Goal: Information Seeking & Learning: Learn about a topic

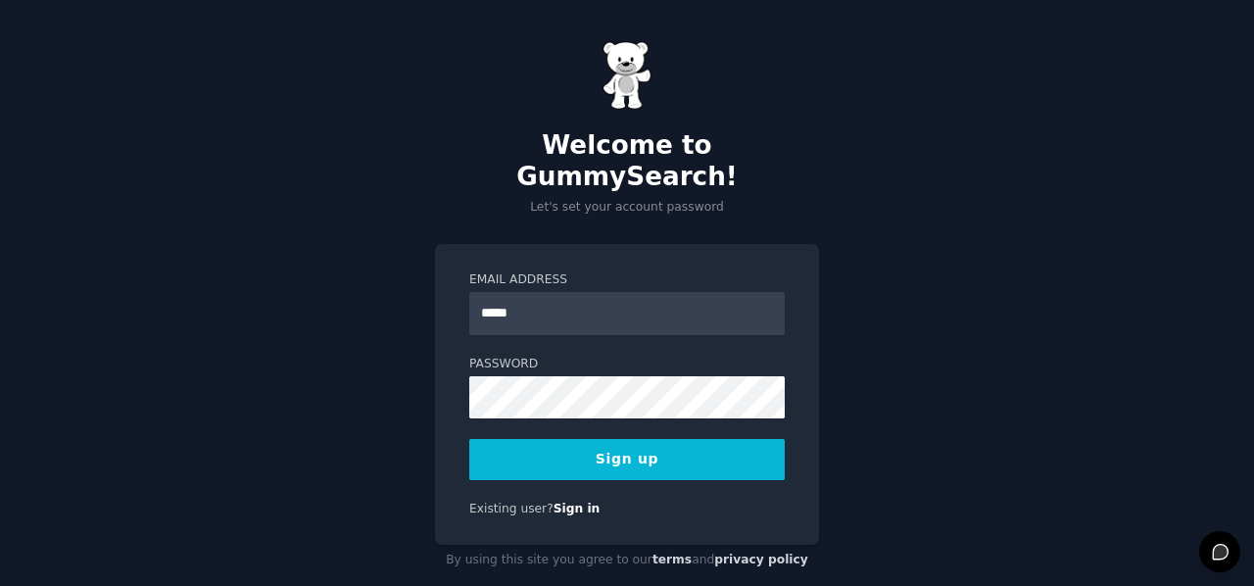
type input "**********"
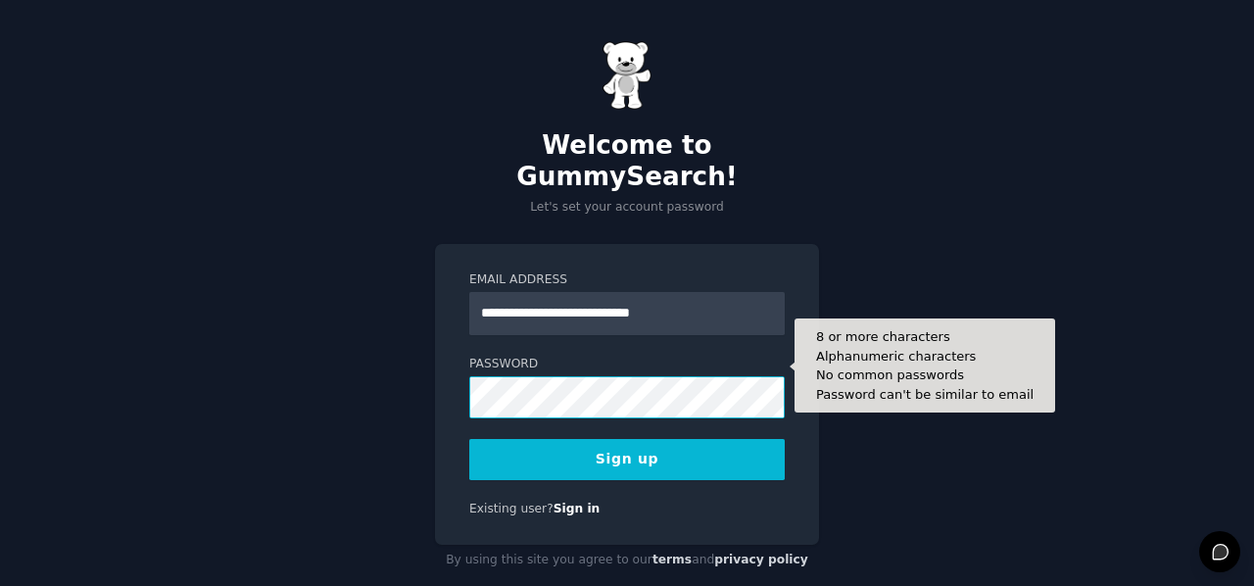
click at [469, 439] on button "Sign up" at bounding box center [626, 459] width 315 height 41
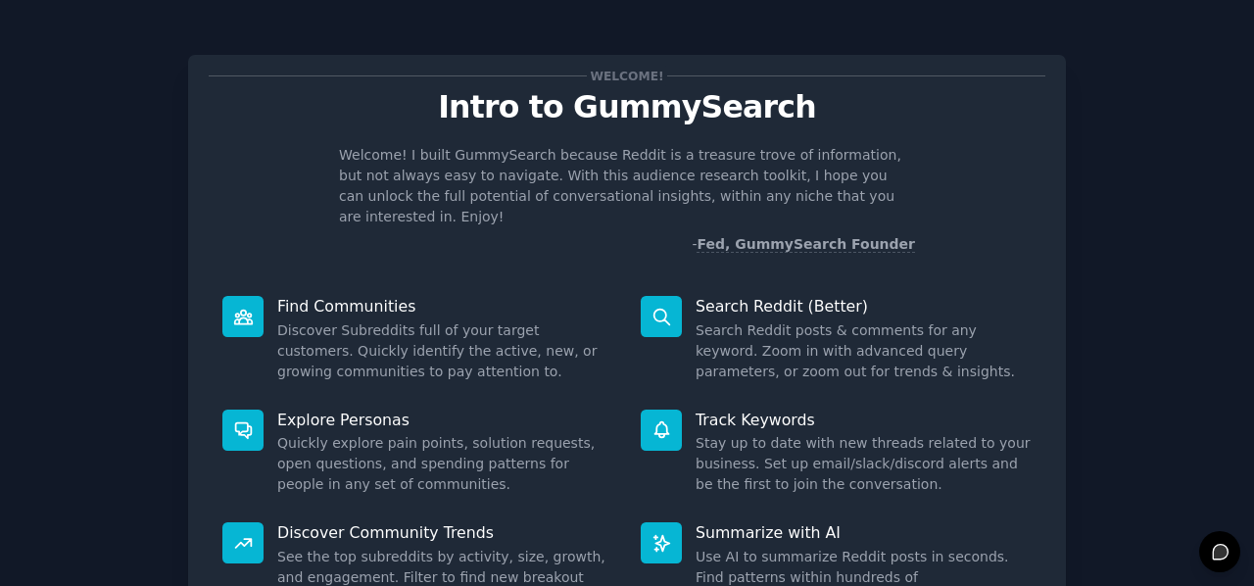
scroll to position [180, 0]
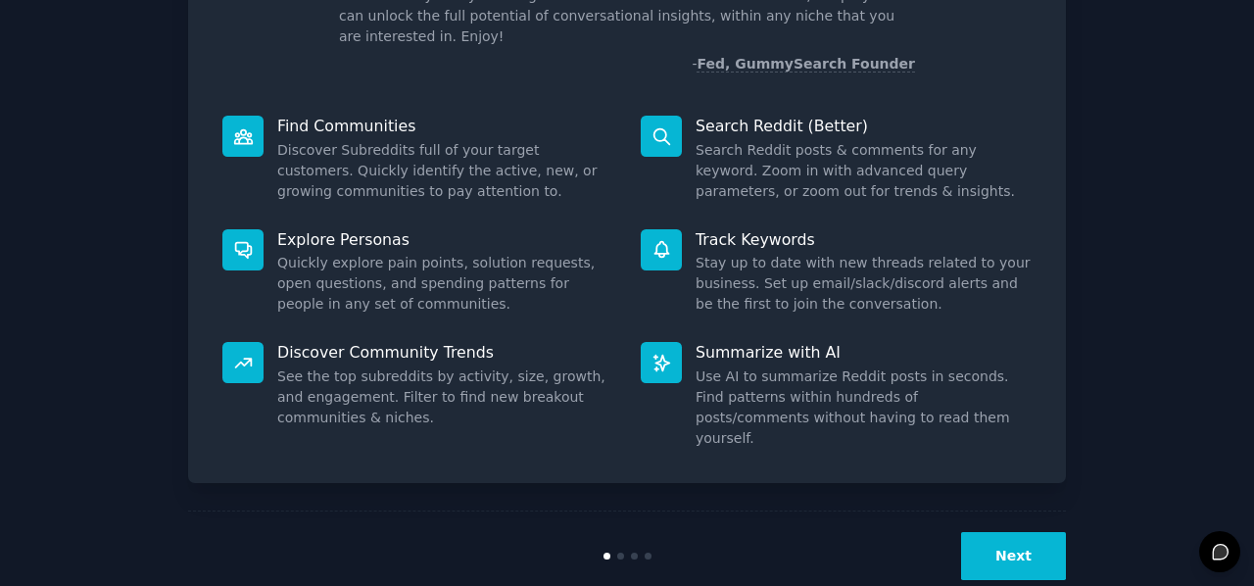
click at [974, 532] on button "Next" at bounding box center [1013, 556] width 105 height 48
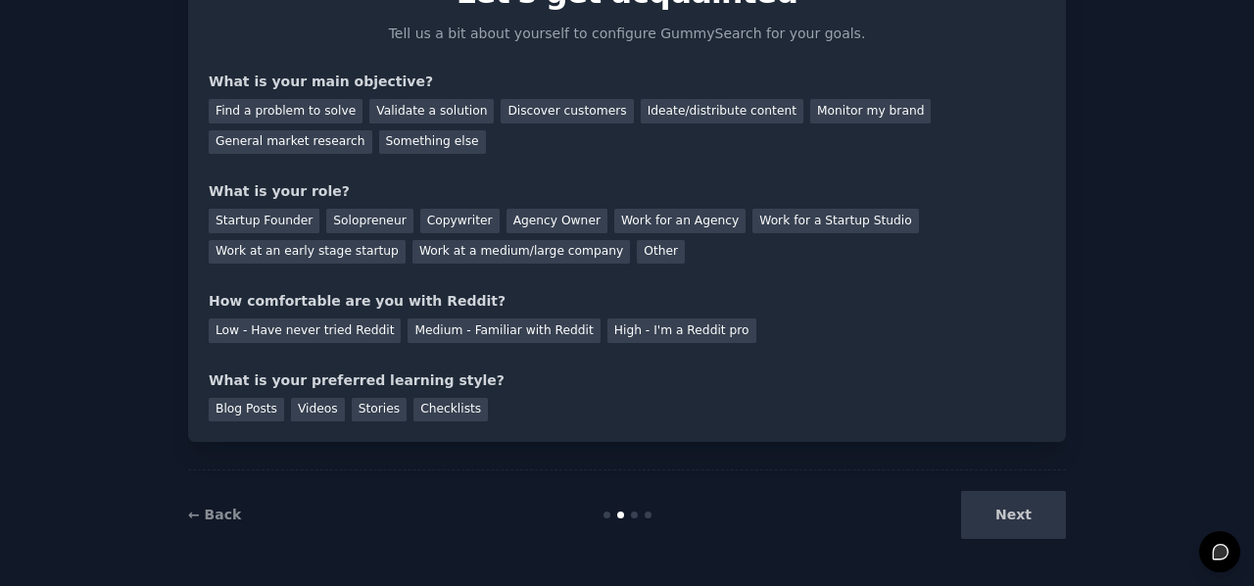
scroll to position [23, 0]
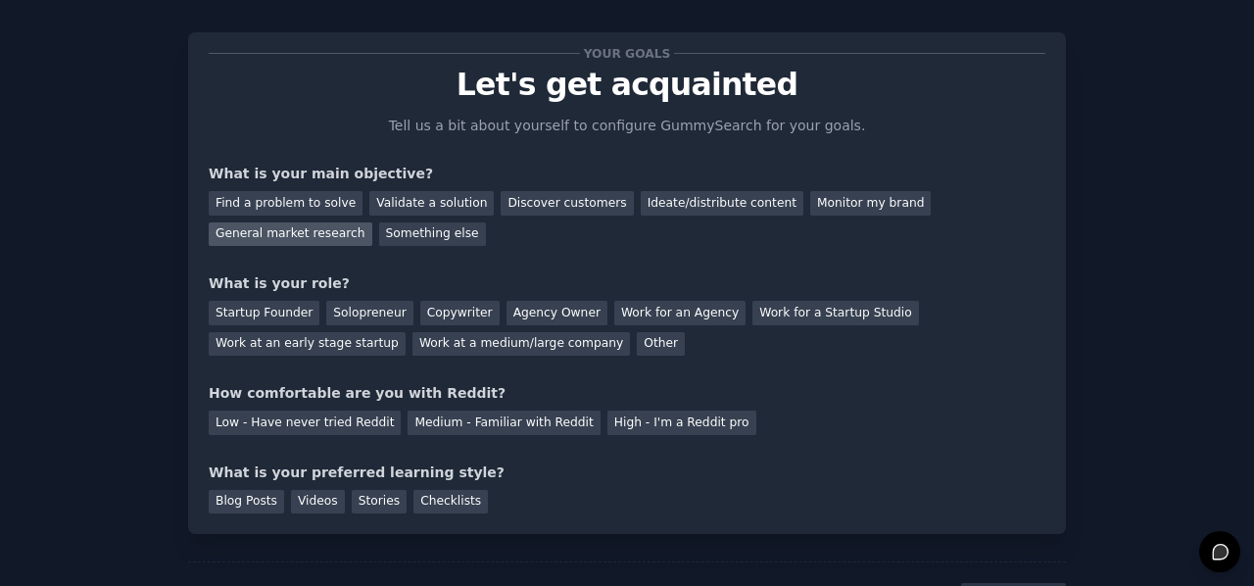
click at [372, 222] on div "General market research" at bounding box center [291, 234] width 164 height 24
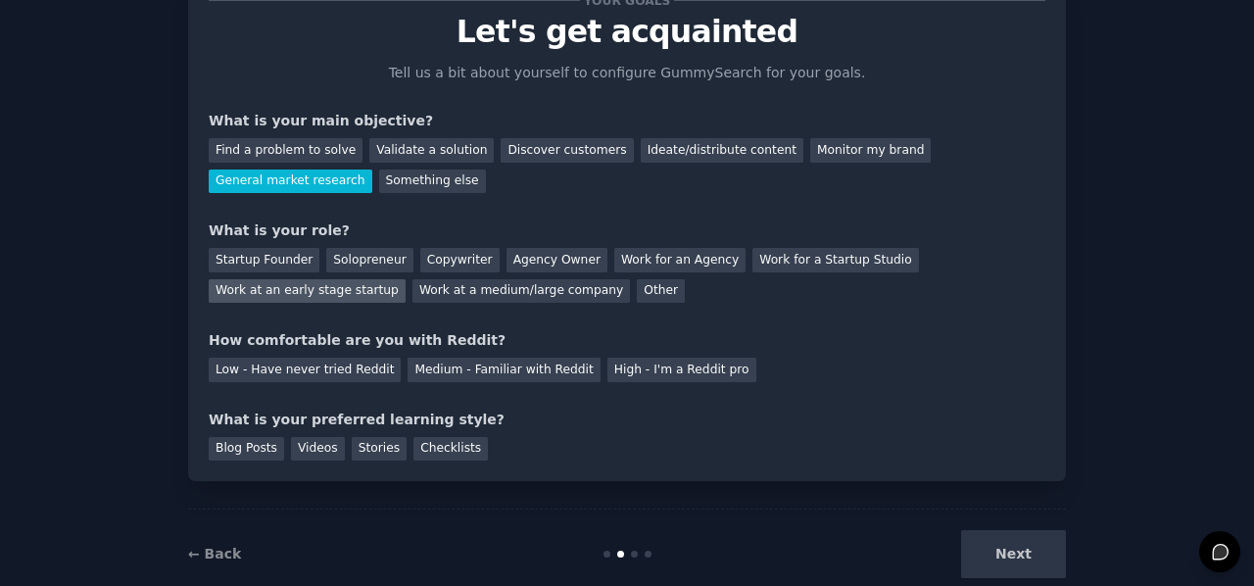
click at [406, 279] on div "Work at an early stage startup" at bounding box center [307, 291] width 197 height 24
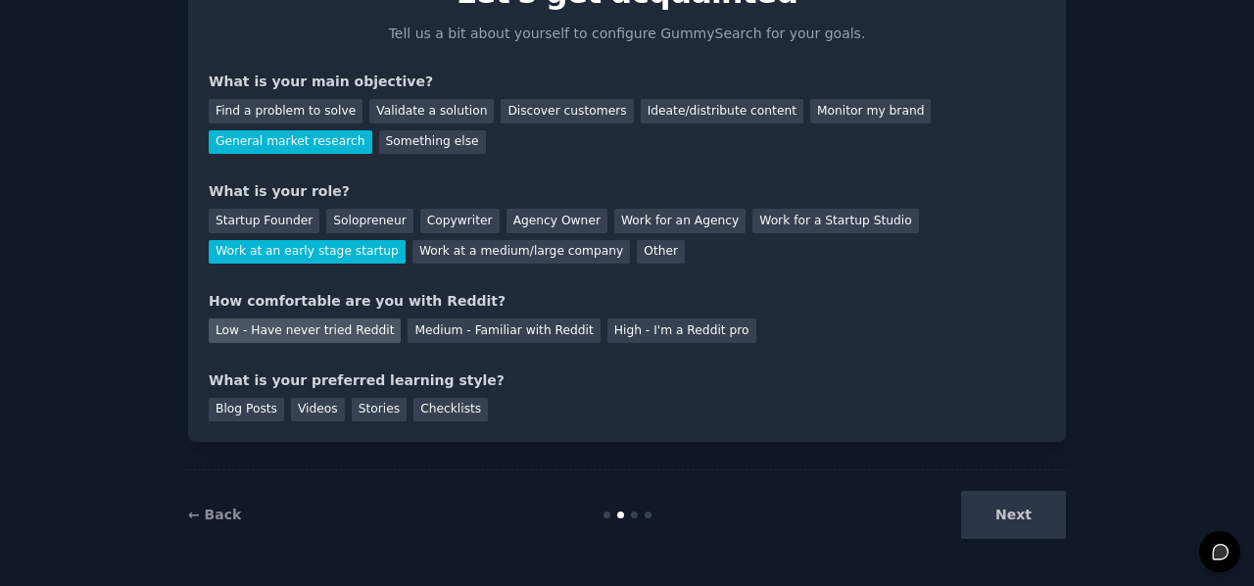
click at [282, 329] on div "Low - Have never tried Reddit" at bounding box center [305, 330] width 192 height 24
click at [256, 418] on div "Blog Posts" at bounding box center [246, 410] width 75 height 24
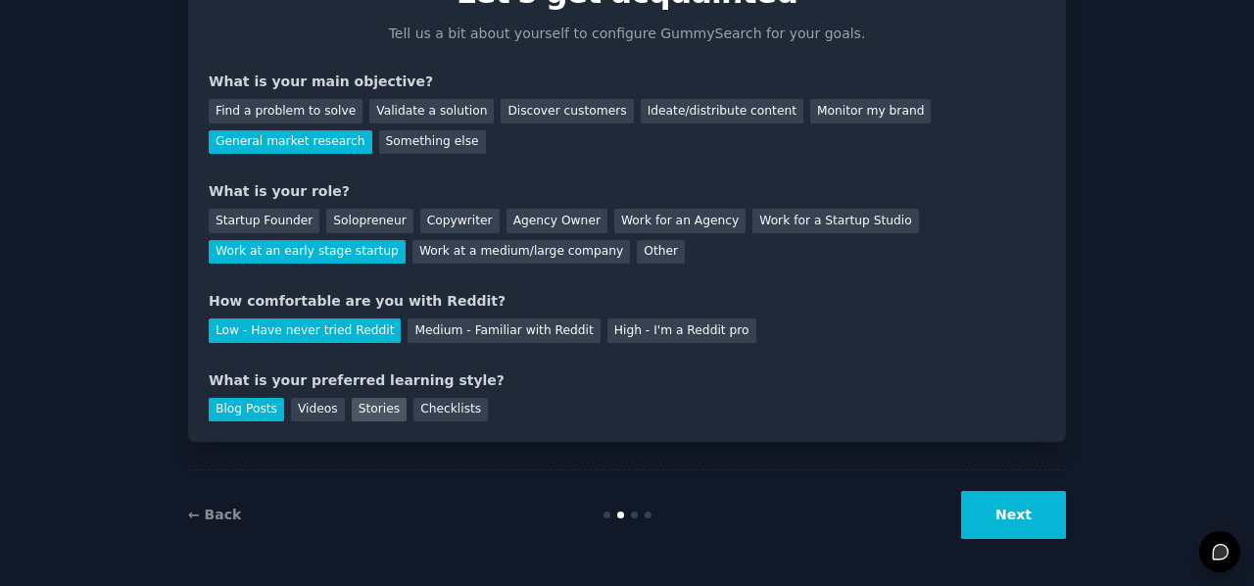
click at [353, 412] on div "Stories" at bounding box center [379, 410] width 55 height 24
click at [243, 413] on div "Blog Posts" at bounding box center [246, 410] width 75 height 24
click at [988, 517] on button "Next" at bounding box center [1013, 515] width 105 height 48
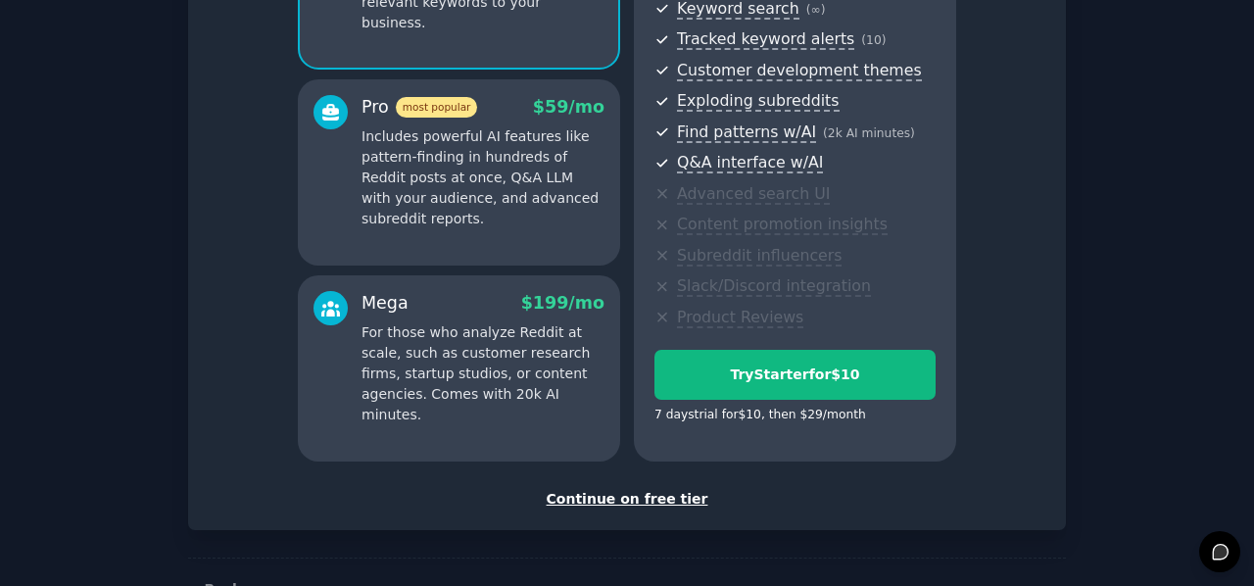
scroll to position [353, 0]
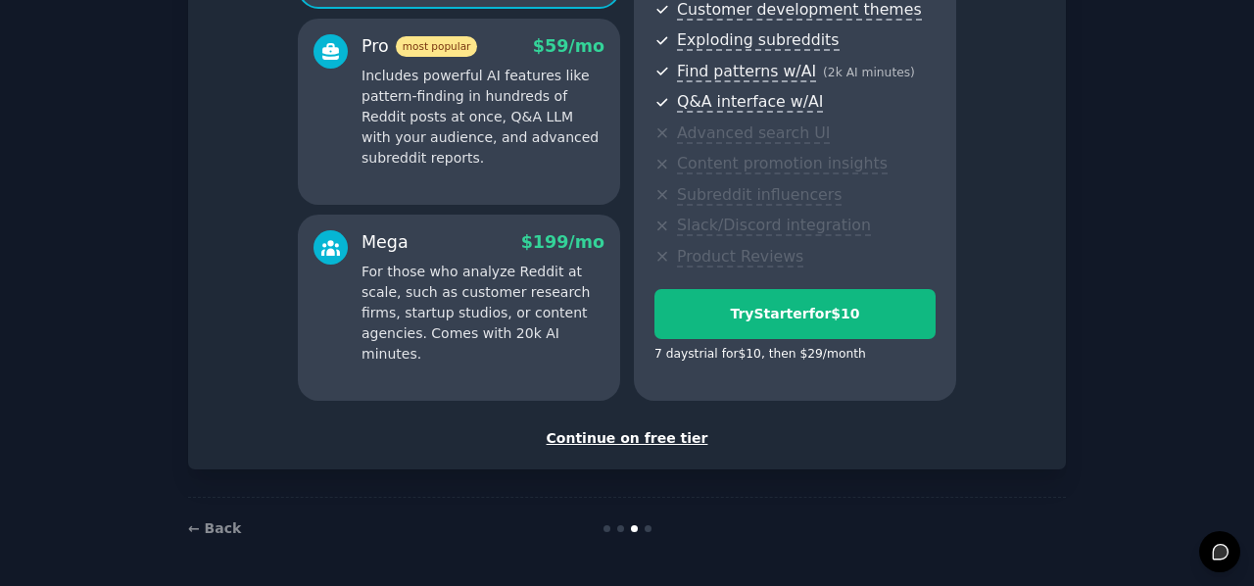
click at [632, 445] on div "Continue on free tier" at bounding box center [627, 438] width 837 height 21
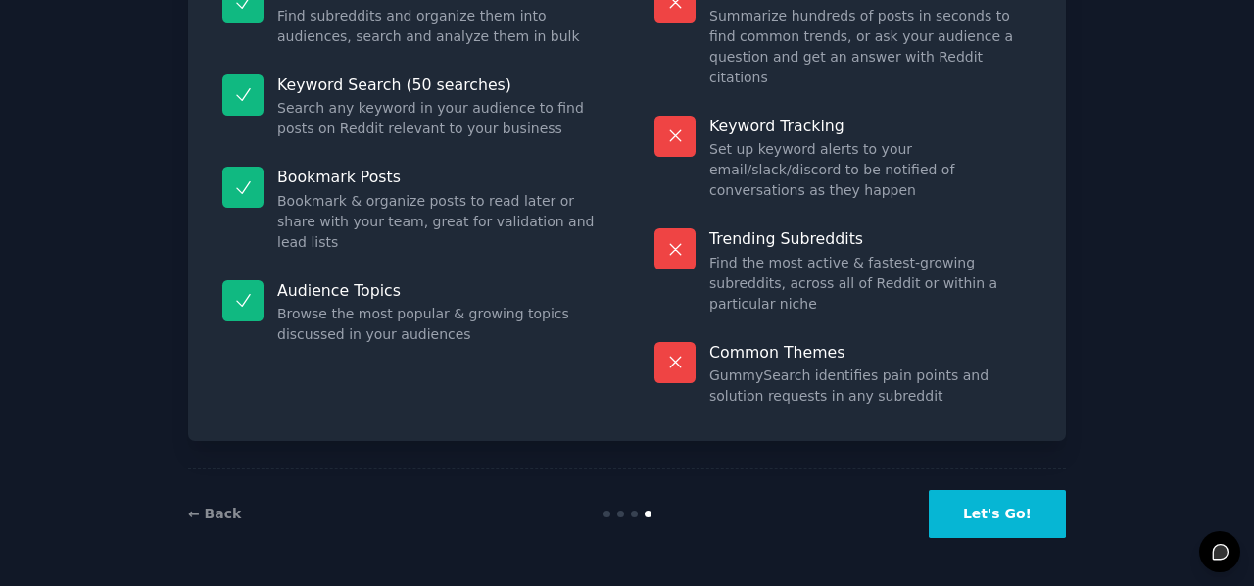
scroll to position [176, 0]
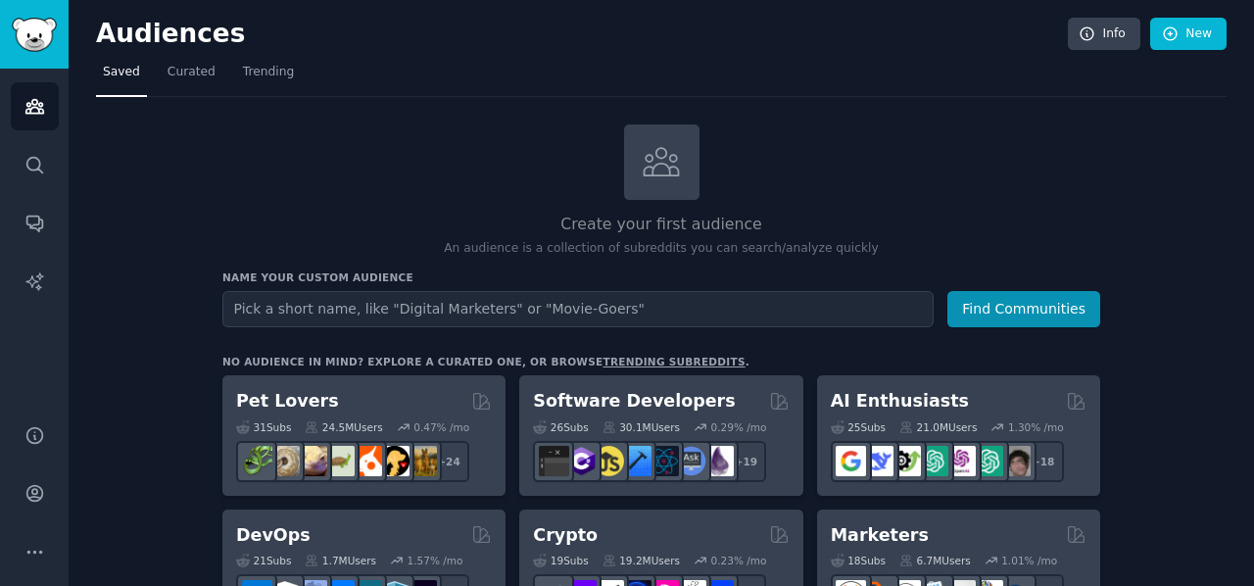
click at [510, 306] on input "text" at bounding box center [577, 309] width 711 height 36
type input "Erasmus students"
click at [947, 291] on button "Find Communities" at bounding box center [1023, 309] width 153 height 36
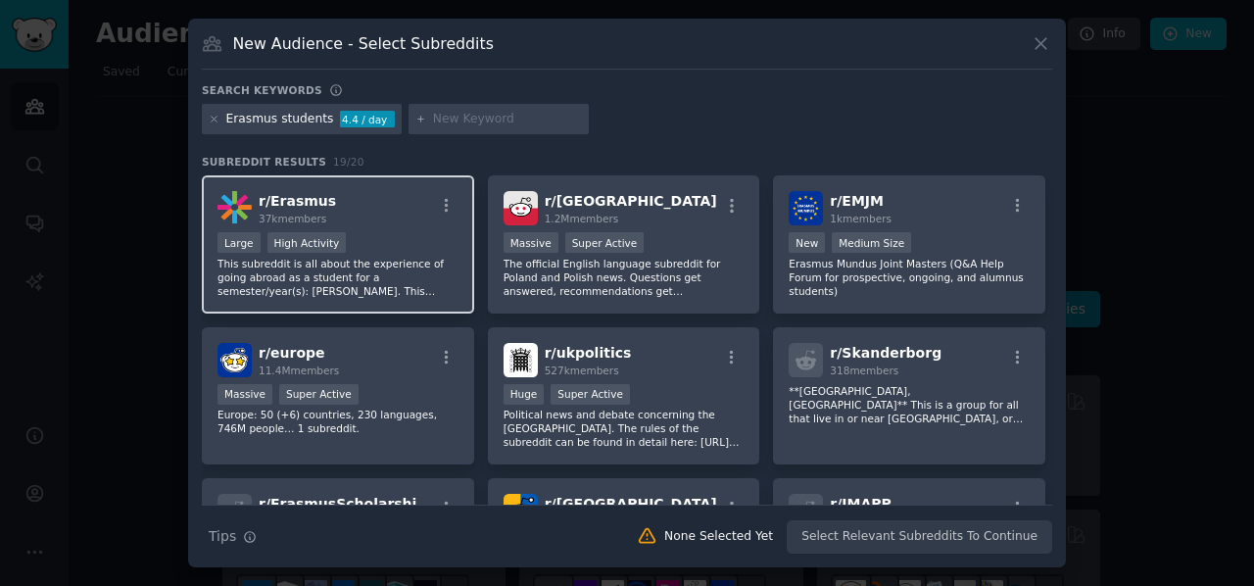
click at [382, 224] on div "r/ Erasmus 37k members" at bounding box center [338, 208] width 241 height 34
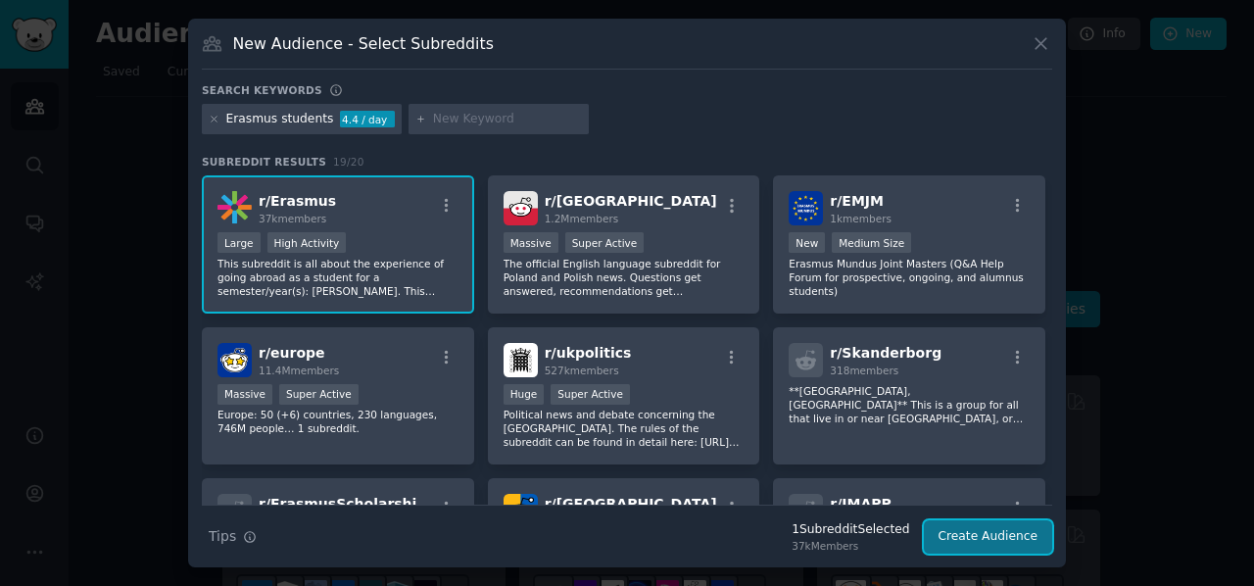
click at [995, 529] on button "Create Audience" at bounding box center [988, 536] width 129 height 33
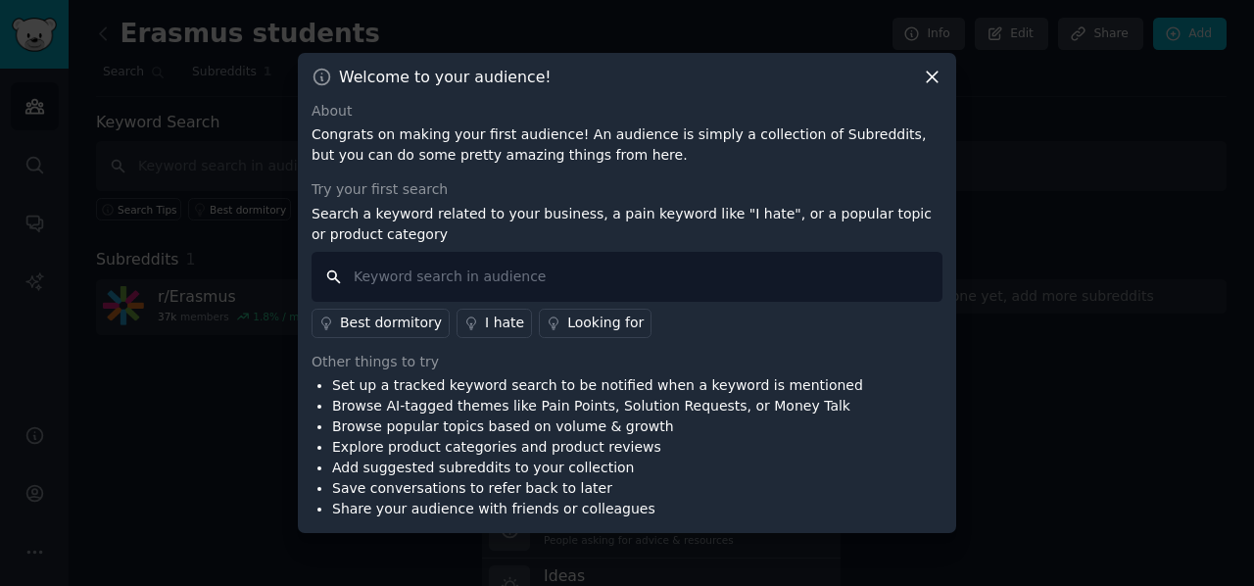
click at [532, 281] on input "text" at bounding box center [627, 277] width 631 height 50
click at [492, 277] on input "text" at bounding box center [627, 277] width 631 height 50
click at [1209, 222] on div at bounding box center [627, 293] width 1254 height 586
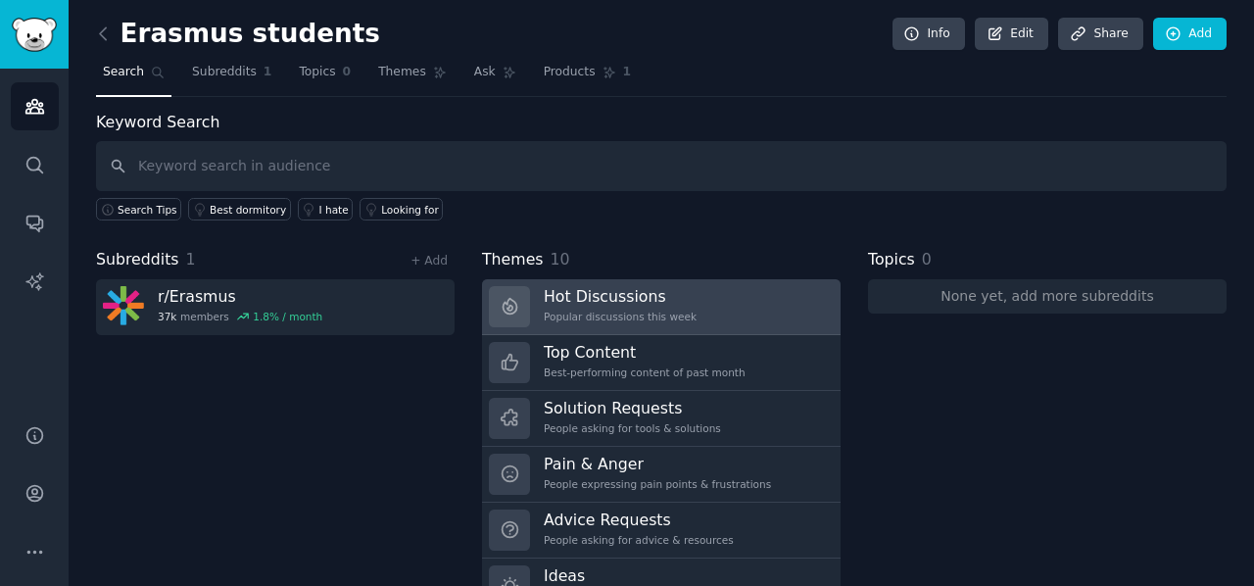
click at [699, 310] on link "Hot Discussions Popular discussions this week" at bounding box center [661, 307] width 359 height 56
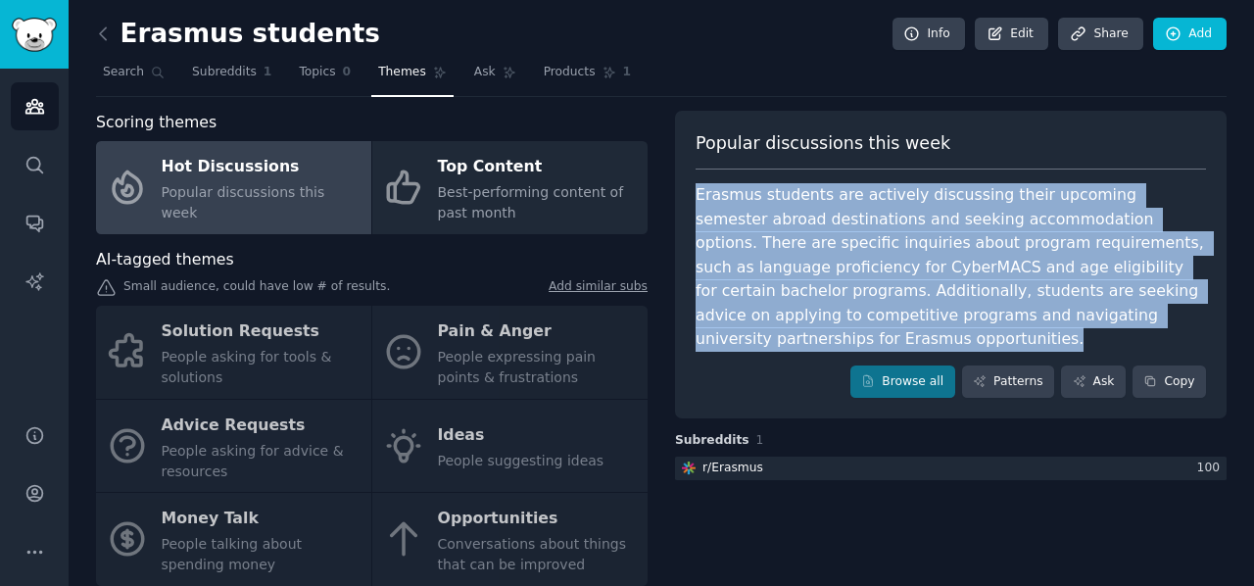
drag, startPoint x: 1107, startPoint y: 314, endPoint x: 688, endPoint y: 197, distance: 435.2
click at [688, 197] on div "Popular discussions this week Erasmus students are actively discussing their up…" at bounding box center [951, 265] width 552 height 309
copy div "Erasmus students are actively discussing their upcoming semester abroad destina…"
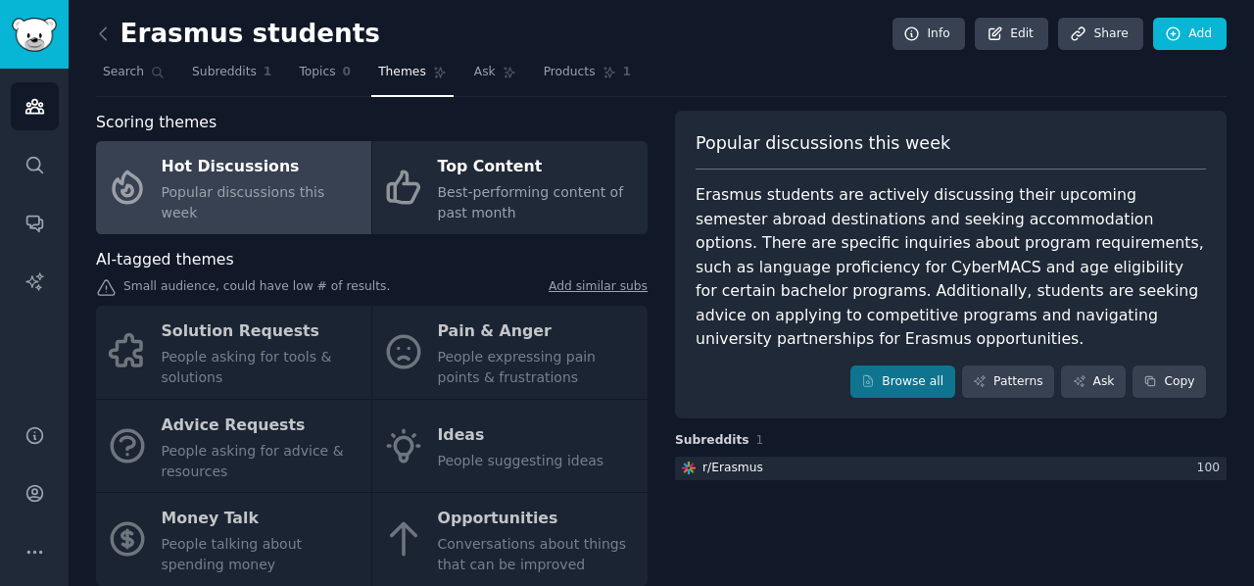
click at [709, 64] on nav "Search Subreddits 1 Topics 0 Themes Ask Products 1" at bounding box center [661, 77] width 1131 height 40
click at [212, 72] on span "Subreddits" at bounding box center [224, 73] width 65 height 18
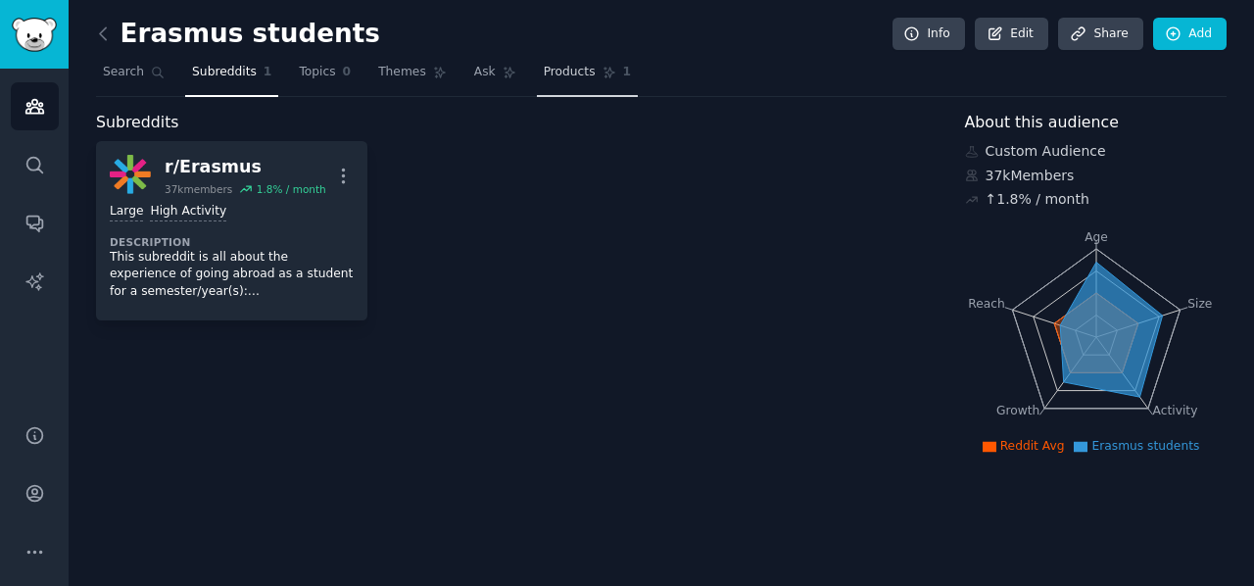
click at [540, 85] on link "Products 1" at bounding box center [587, 77] width 101 height 40
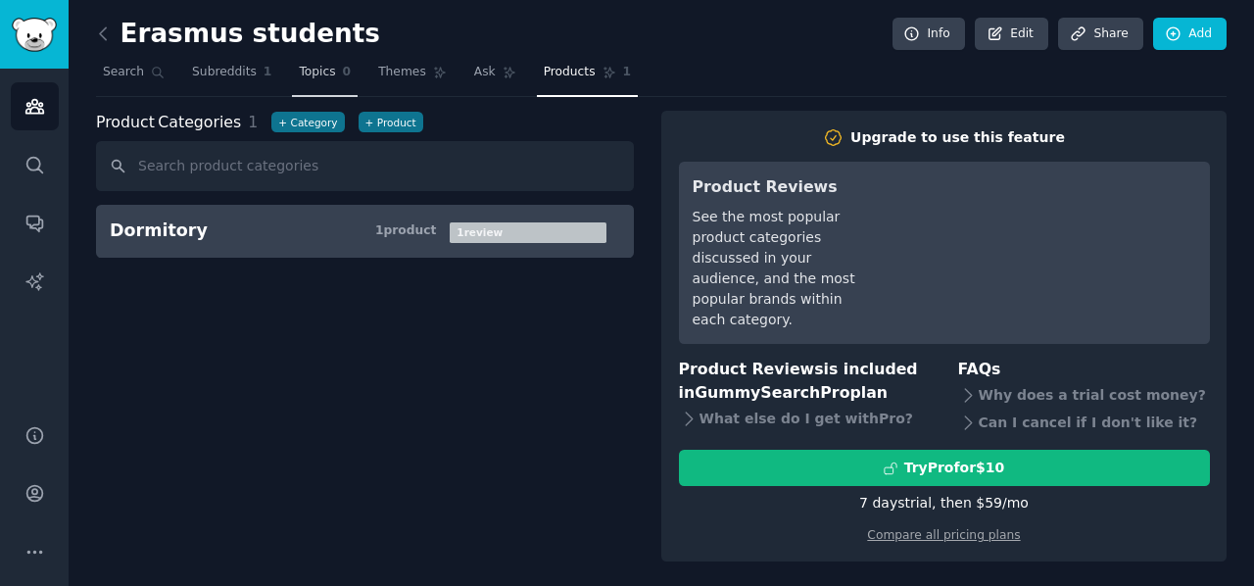
click at [321, 73] on link "Topics 0" at bounding box center [325, 77] width 66 height 40
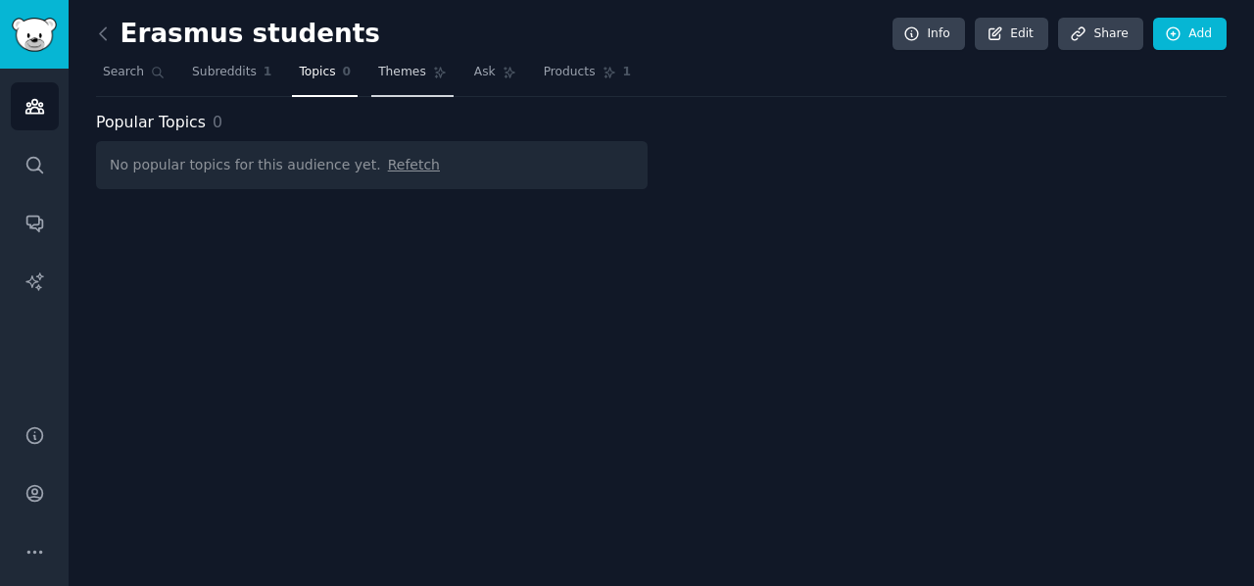
click at [378, 81] on link "Themes" at bounding box center [412, 77] width 82 height 40
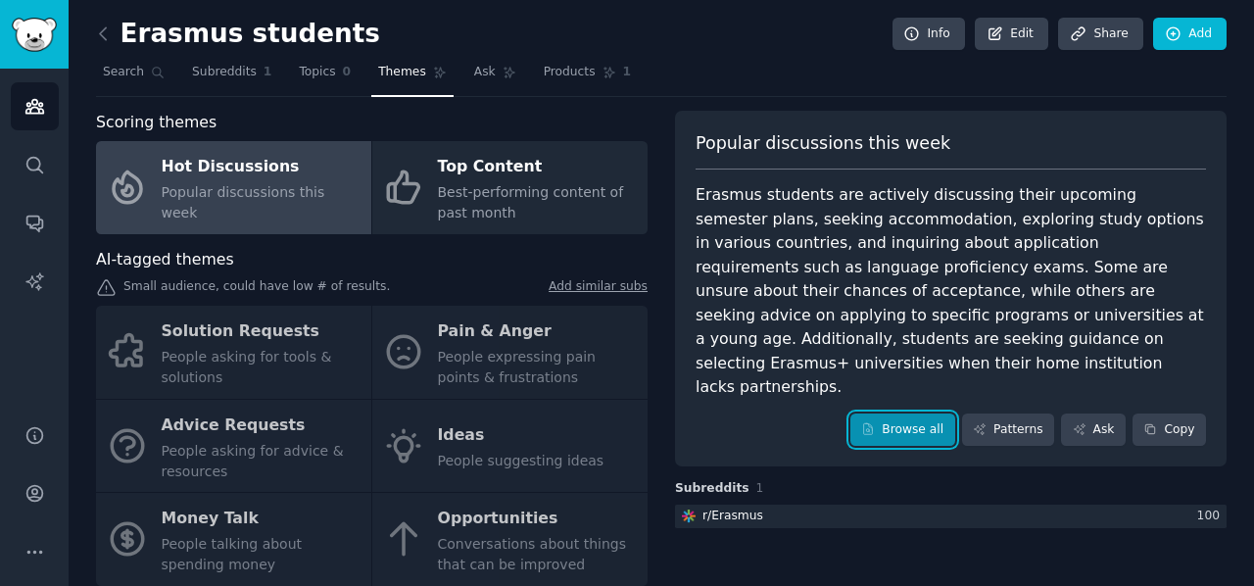
click at [893, 413] on link "Browse all" at bounding box center [902, 429] width 105 height 33
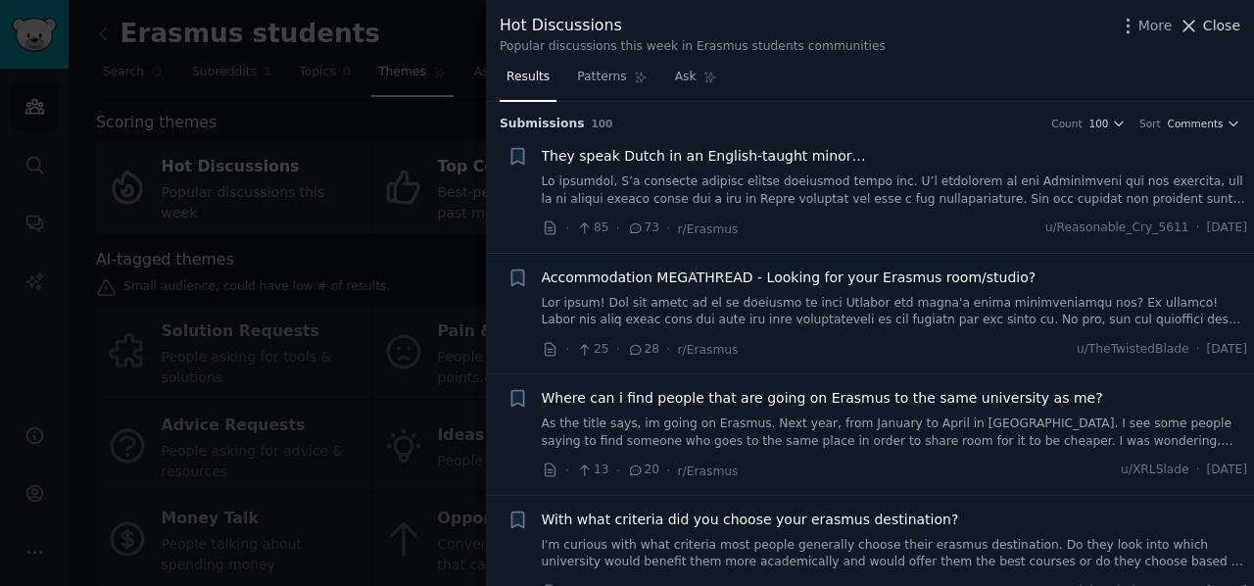
click at [1207, 29] on span "Close" at bounding box center [1221, 26] width 37 height 21
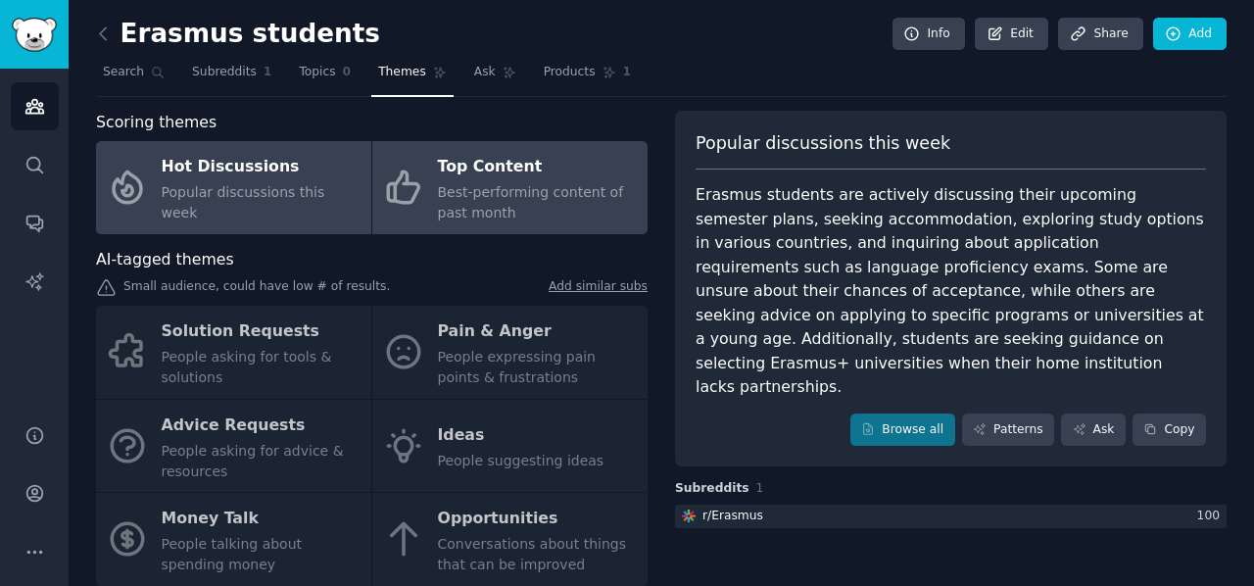
click at [527, 209] on div "Best-performing content of past month" at bounding box center [538, 202] width 200 height 41
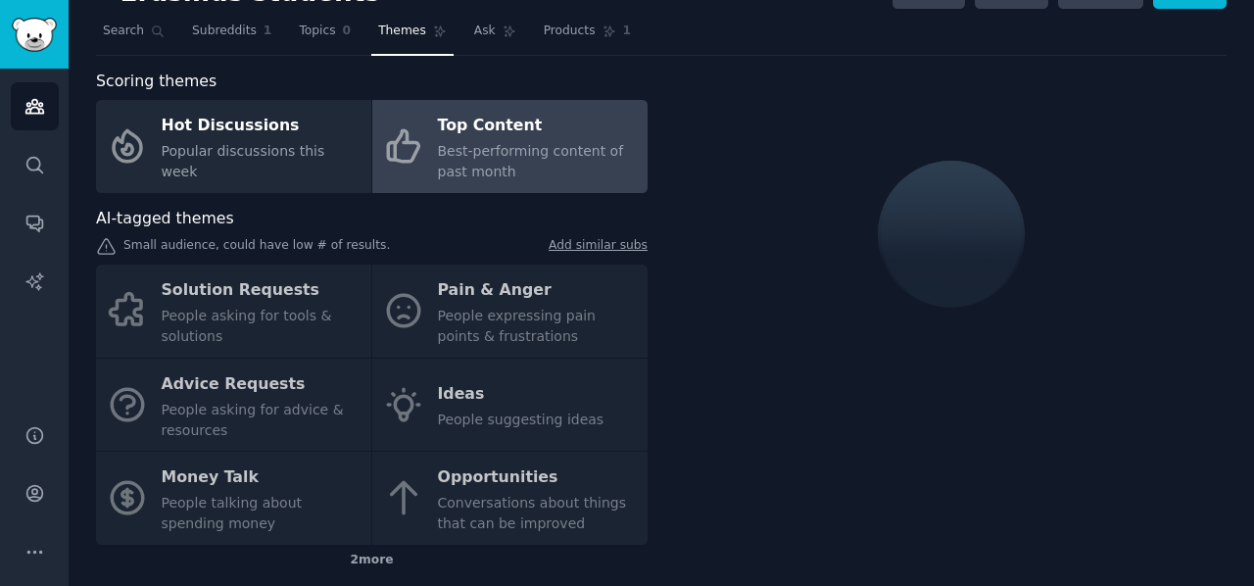
scroll to position [42, 0]
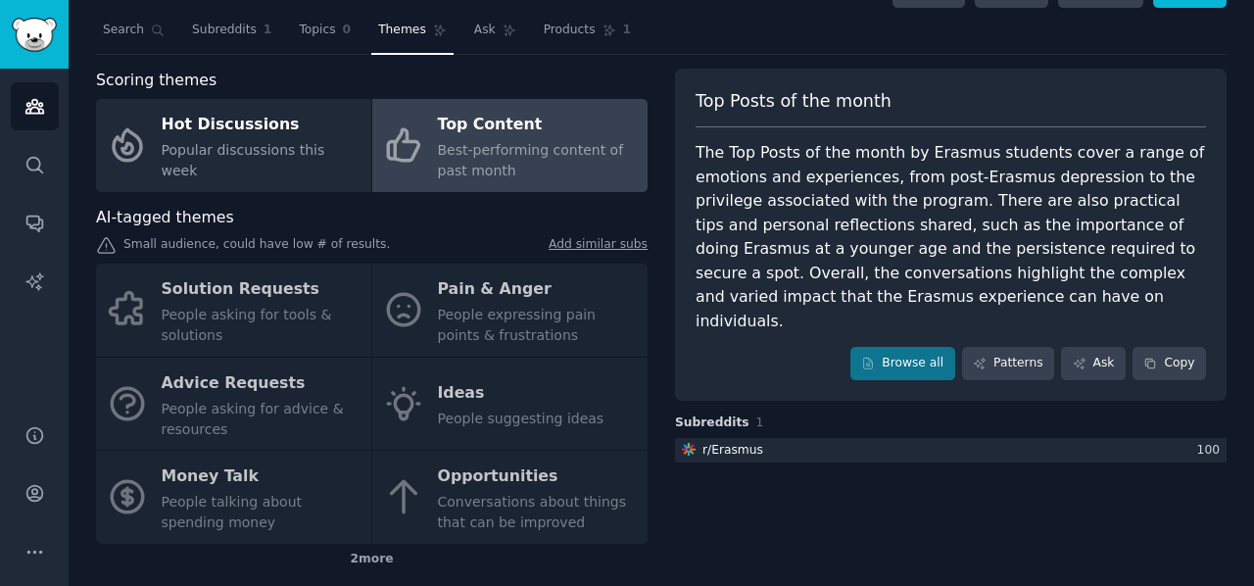
click at [471, 323] on div "Solution Requests People asking for tools & solutions Pain & Anger People expre…" at bounding box center [372, 404] width 552 height 280
click at [587, 246] on link "Add similar subs" at bounding box center [598, 246] width 99 height 21
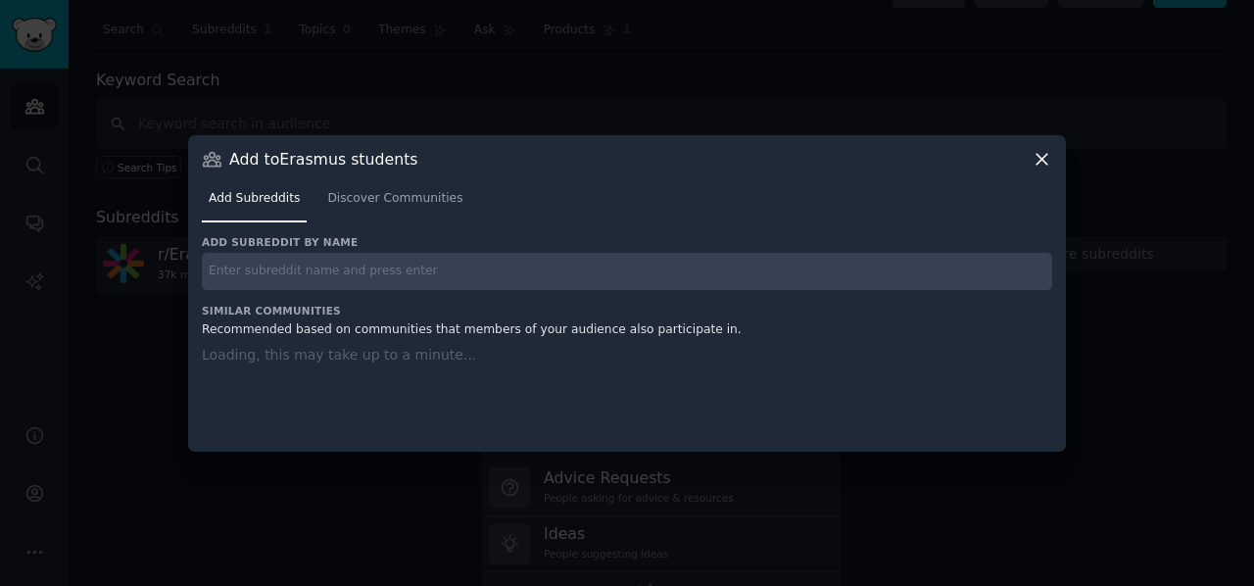
click at [445, 273] on input "text" at bounding box center [627, 272] width 850 height 38
type input "Pain and anger"
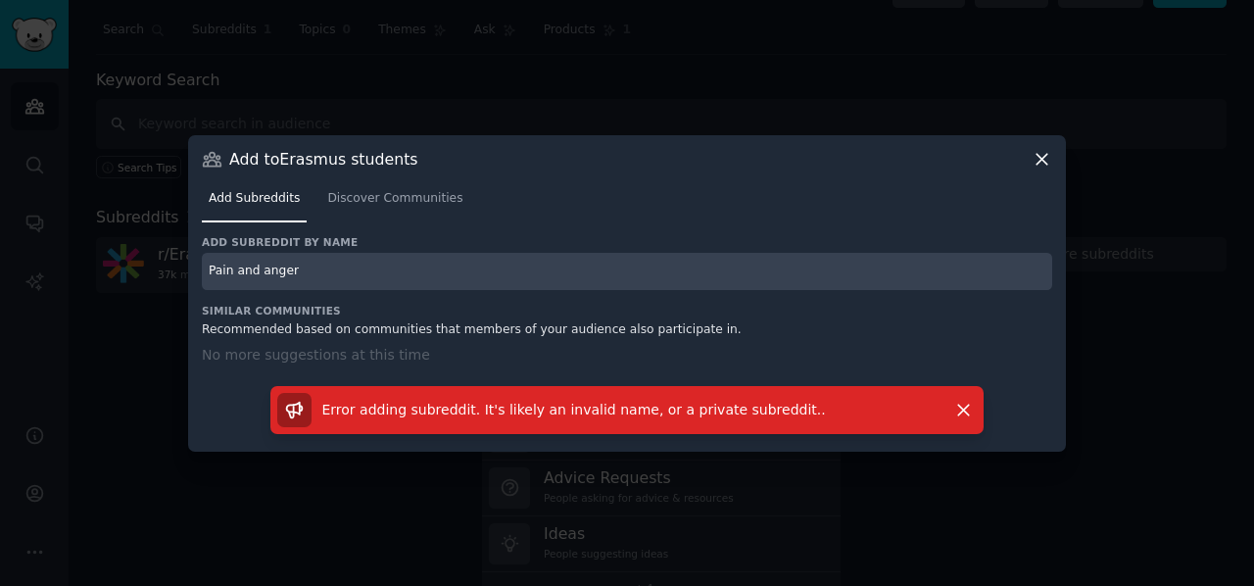
click at [1037, 156] on icon at bounding box center [1042, 159] width 21 height 21
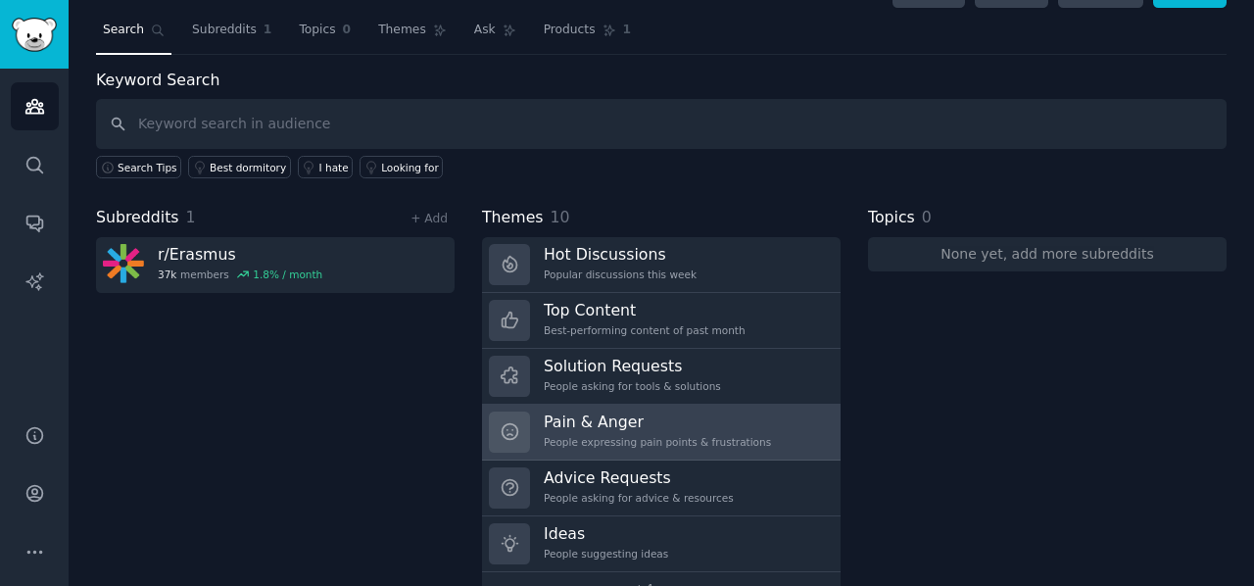
click at [681, 420] on h3 "Pain & Anger" at bounding box center [657, 422] width 227 height 21
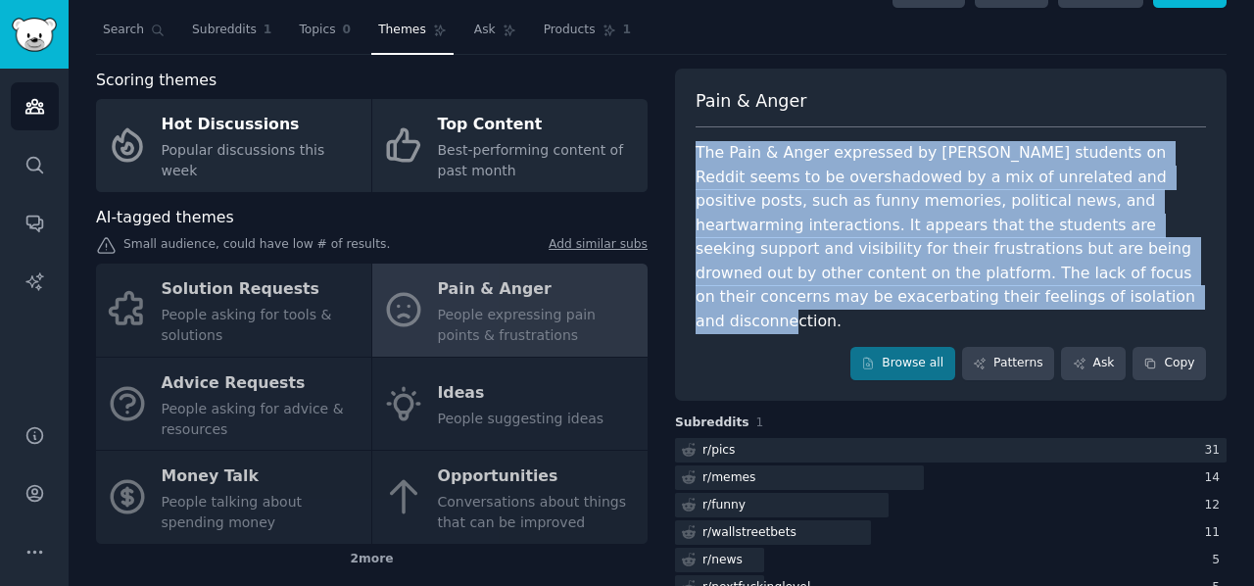
drag, startPoint x: 796, startPoint y: 297, endPoint x: 694, endPoint y: 156, distance: 174.0
click at [696, 156] on div "The Pain & Anger expressed by Erasmus students on Reddit seems to be overshadow…" at bounding box center [951, 237] width 510 height 192
copy div "The Pain & Anger expressed by Erasmus students on Reddit seems to be overshadow…"
click at [903, 347] on link "Browse all" at bounding box center [902, 363] width 105 height 33
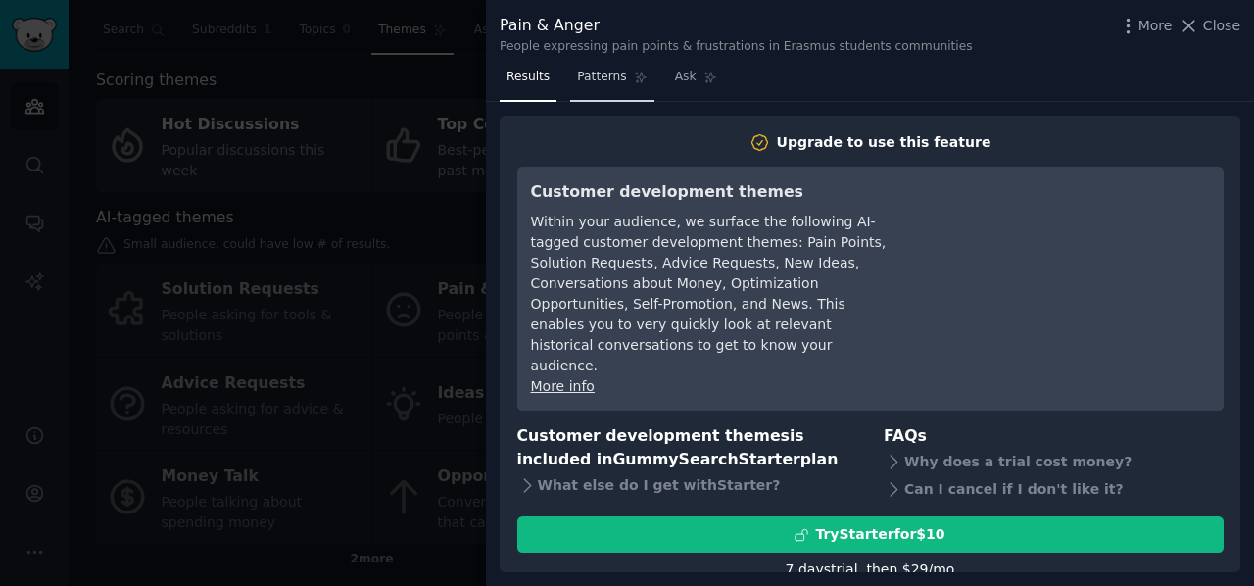
click at [596, 71] on span "Patterns" at bounding box center [601, 78] width 49 height 18
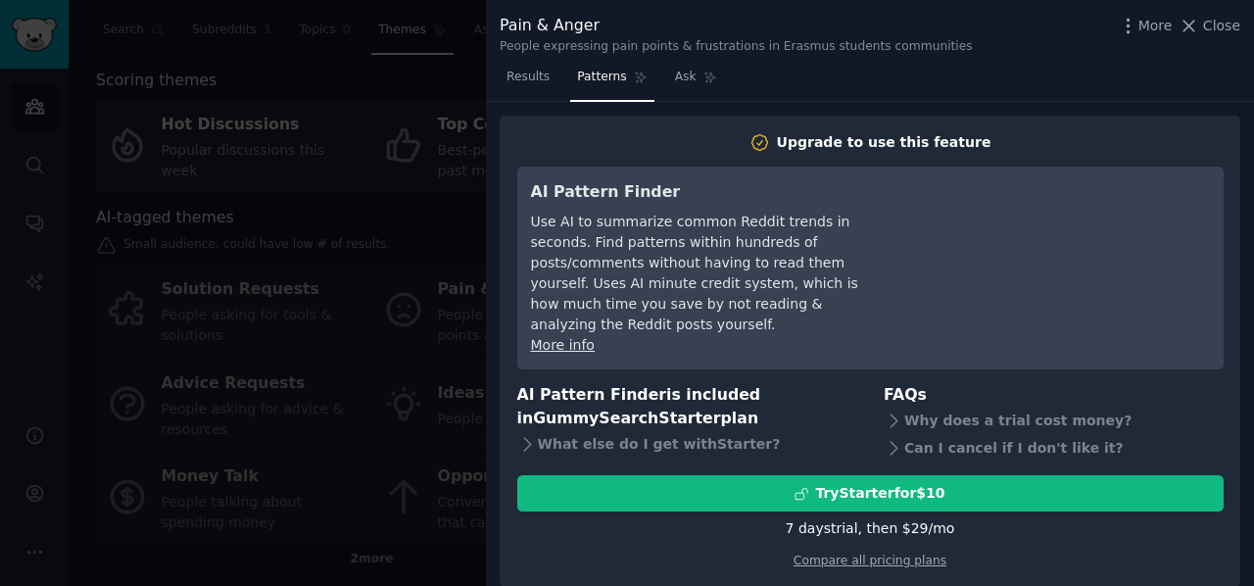
click at [1219, 15] on div "More Close" at bounding box center [1179, 26] width 122 height 24
click at [1221, 19] on span "Close" at bounding box center [1221, 26] width 37 height 21
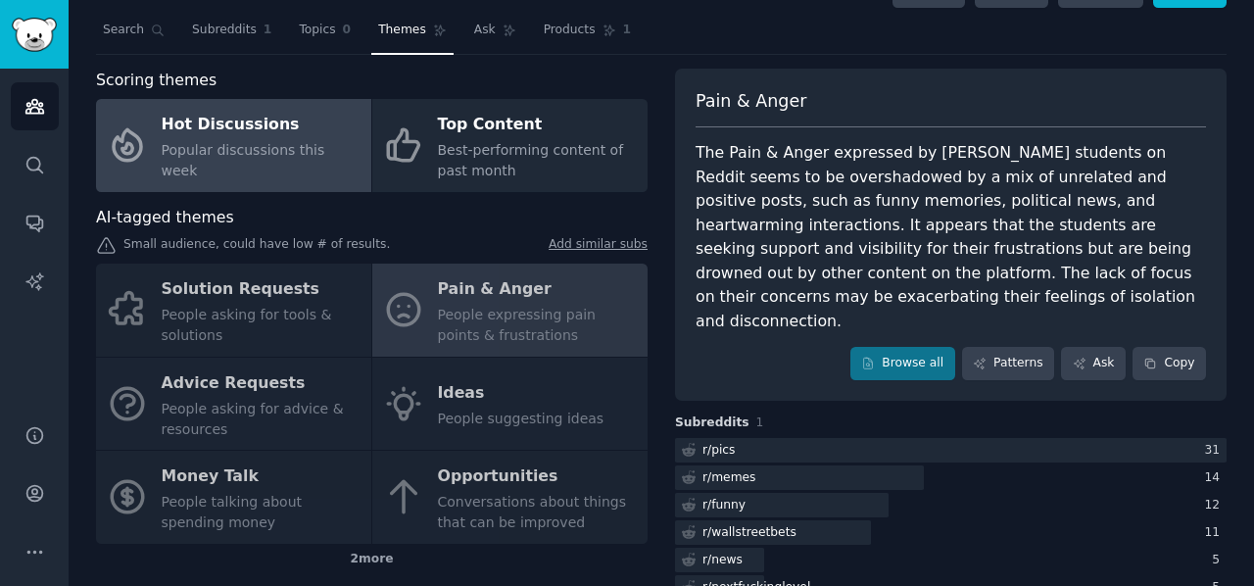
click at [280, 151] on span "Popular discussions this week" at bounding box center [244, 160] width 164 height 36
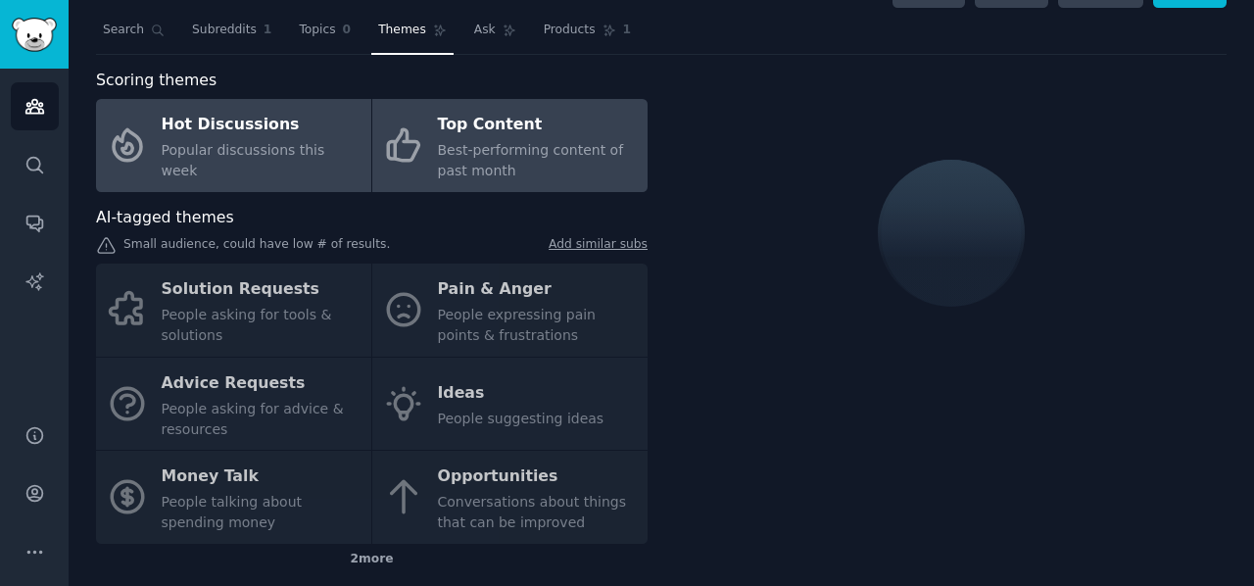
click at [498, 154] on span "Best-performing content of past month" at bounding box center [531, 160] width 186 height 36
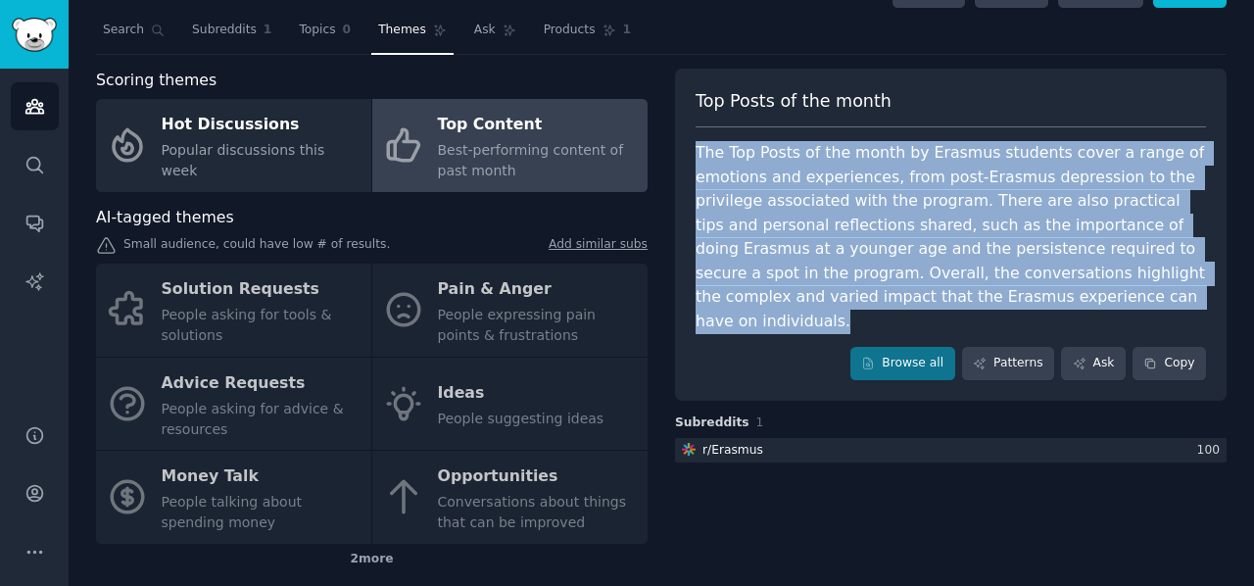
drag, startPoint x: 994, startPoint y: 296, endPoint x: 696, endPoint y: 152, distance: 331.7
click at [696, 152] on div "The Top Posts of the month by Erasmus students cover a range of emotions and ex…" at bounding box center [951, 237] width 510 height 192
copy div "The Top Posts of the month by Erasmus students cover a range of emotions and ex…"
click at [935, 347] on link "Browse all" at bounding box center [902, 363] width 105 height 33
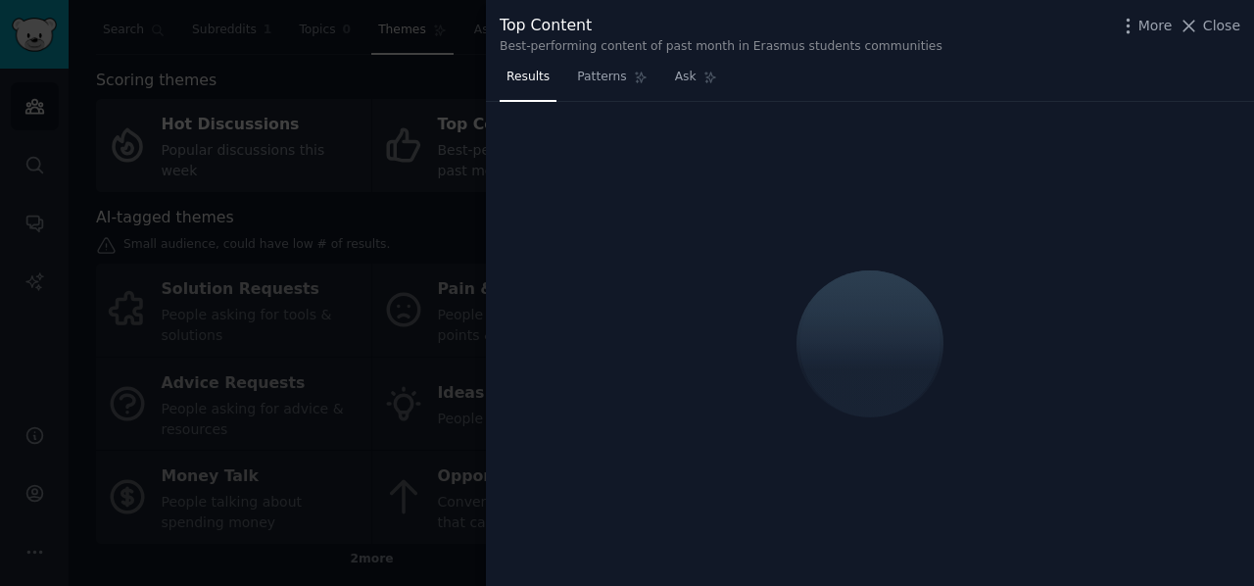
click at [935, 324] on div at bounding box center [870, 344] width 176 height 169
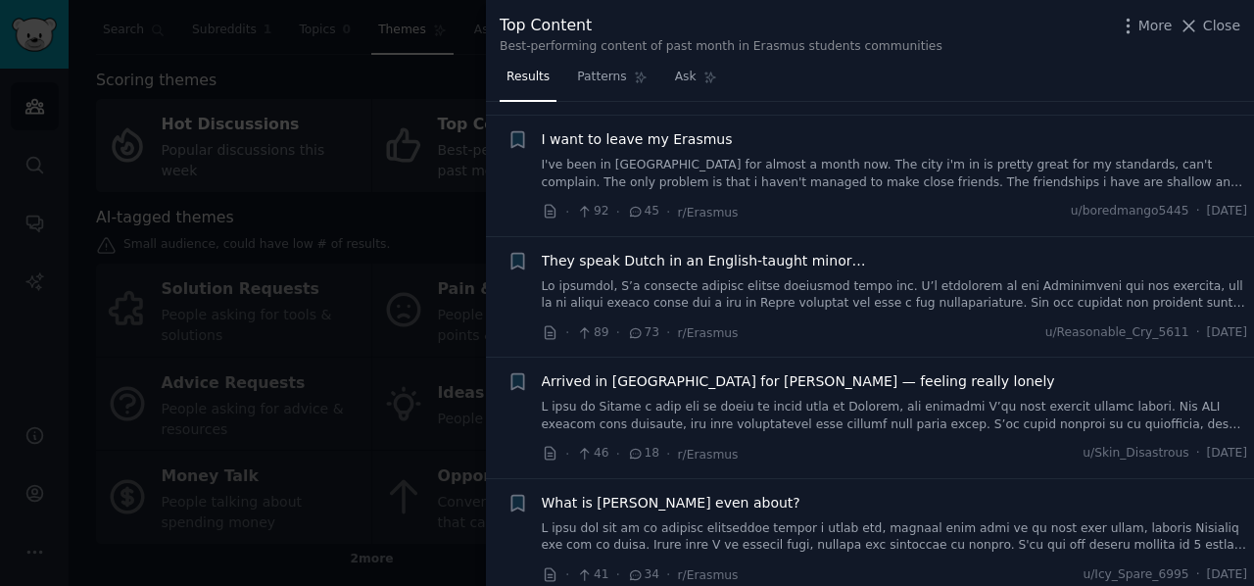
scroll to position [260, 0]
click at [791, 373] on span "Arrived in Prague for Erasmus — feeling really lonely" at bounding box center [798, 380] width 513 height 21
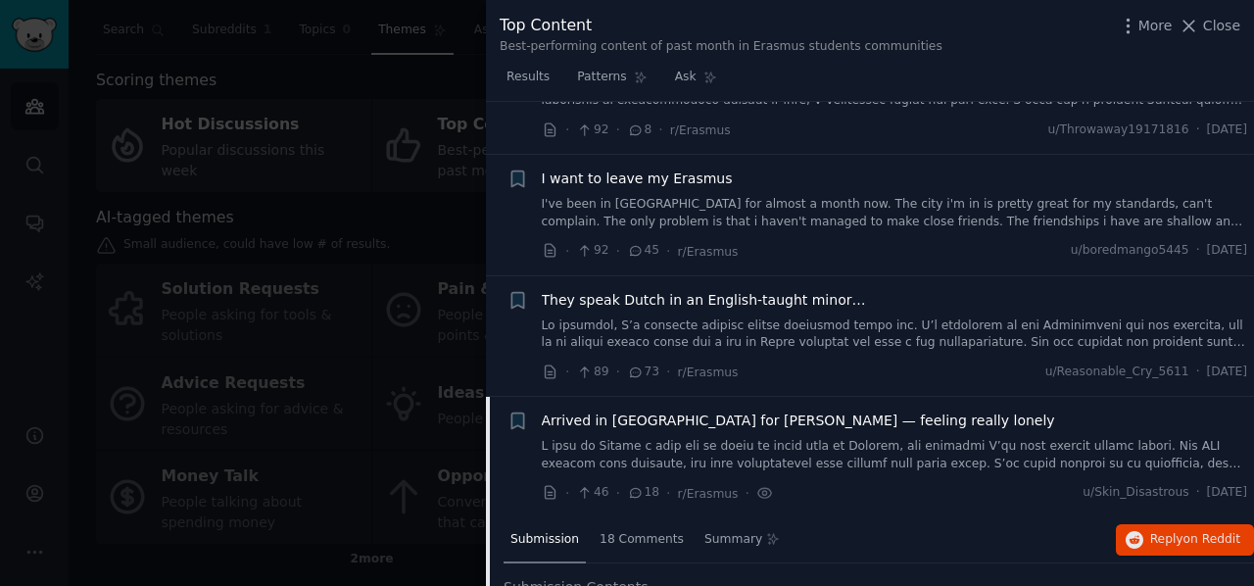
scroll to position [105, 0]
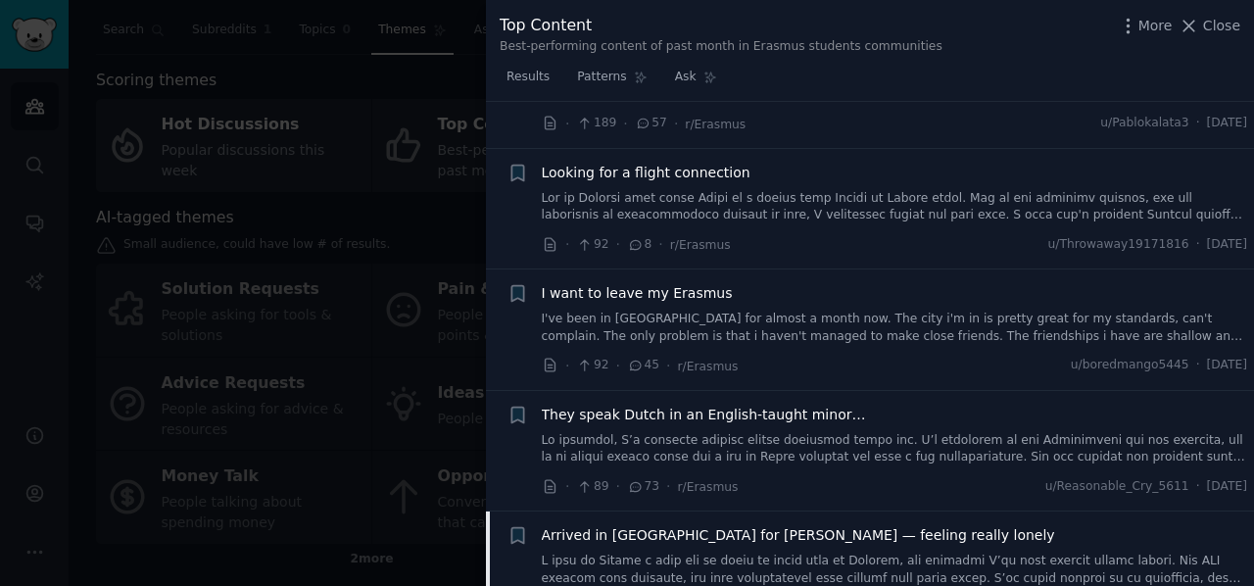
click at [911, 81] on div "Results Patterns Ask" at bounding box center [870, 82] width 768 height 40
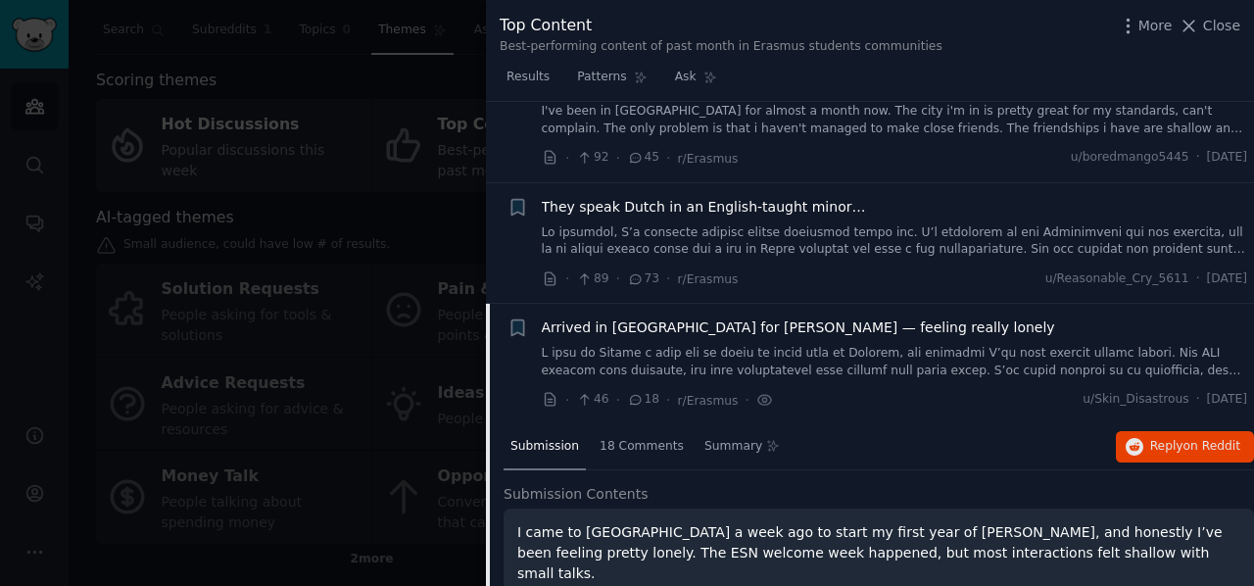
scroll to position [428, 0]
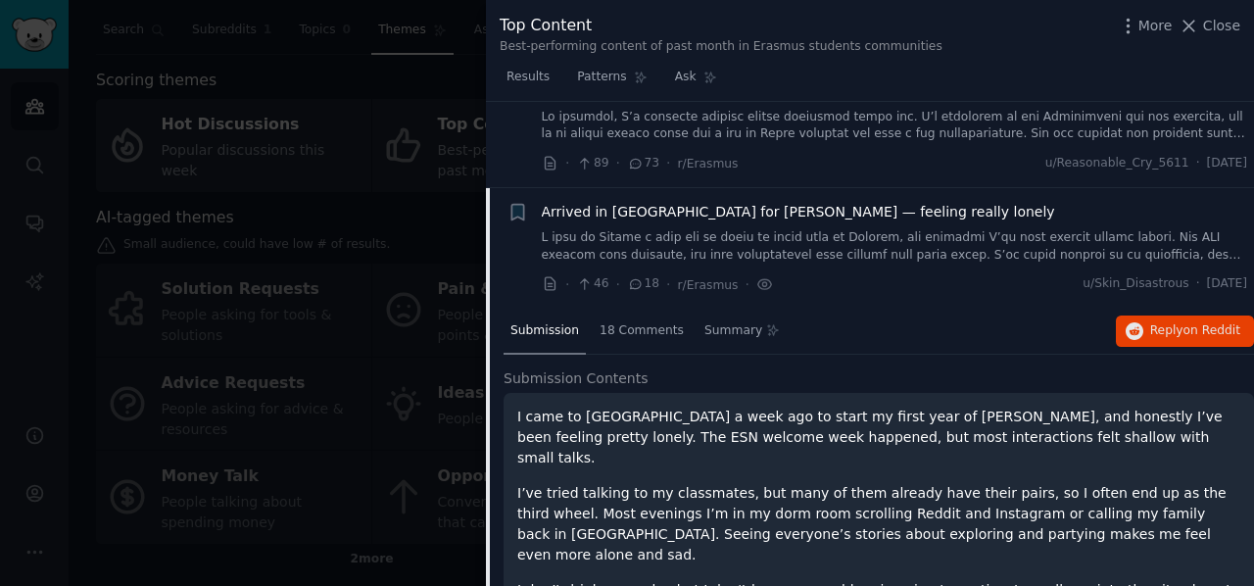
click at [1027, 210] on div "Arrived in Prague for Erasmus — feeling really lonely" at bounding box center [895, 212] width 706 height 21
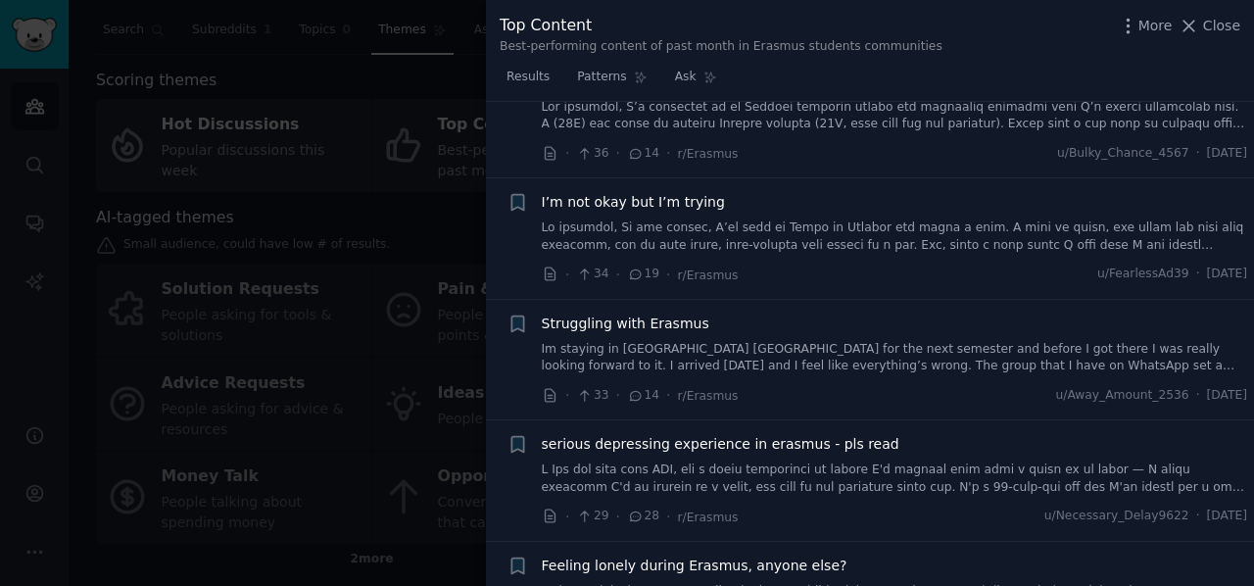
scroll to position [1298, 0]
click at [676, 313] on span "Struggling with Erasmus" at bounding box center [626, 323] width 168 height 21
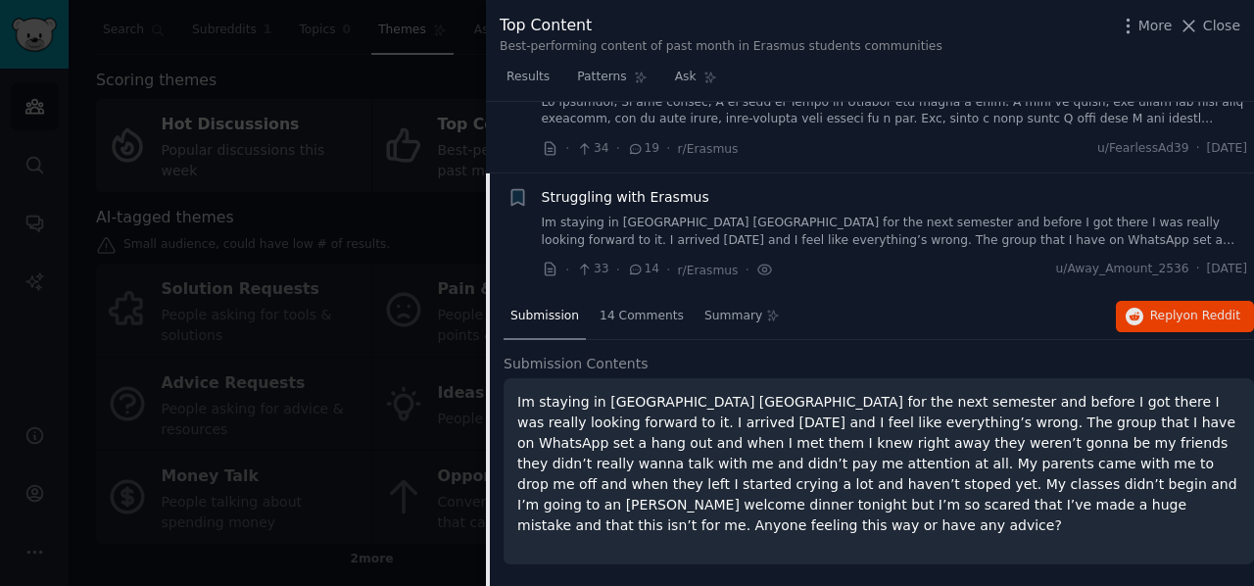
scroll to position [927, 0]
click at [702, 196] on div "Struggling with Erasmus" at bounding box center [895, 197] width 706 height 21
click at [672, 191] on span "Struggling with Erasmus" at bounding box center [626, 197] width 168 height 21
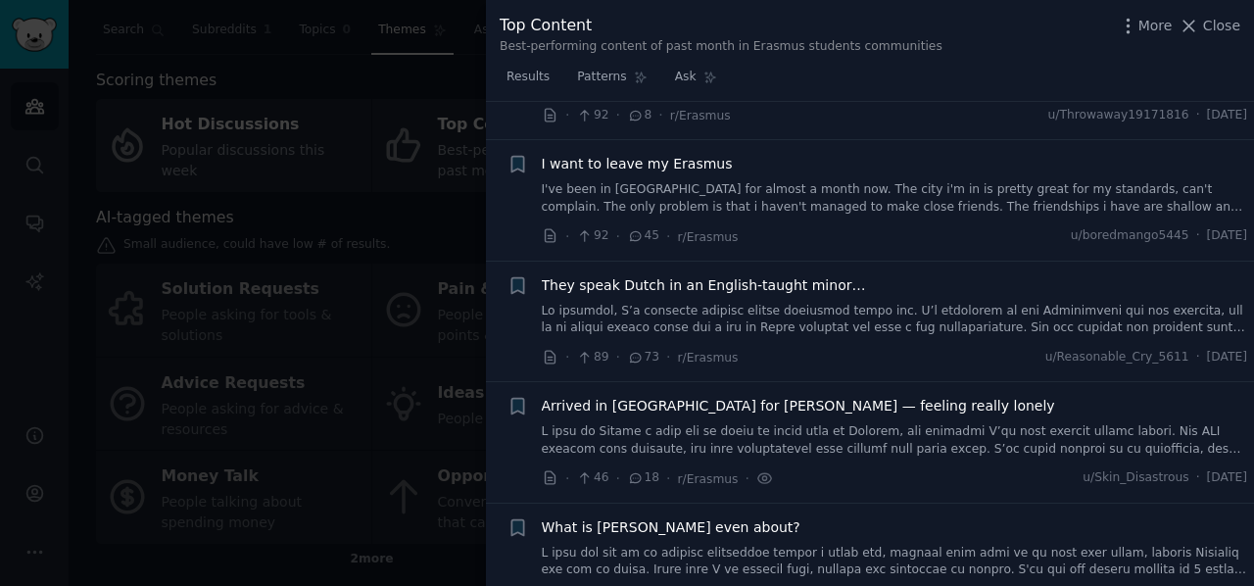
scroll to position [262, 0]
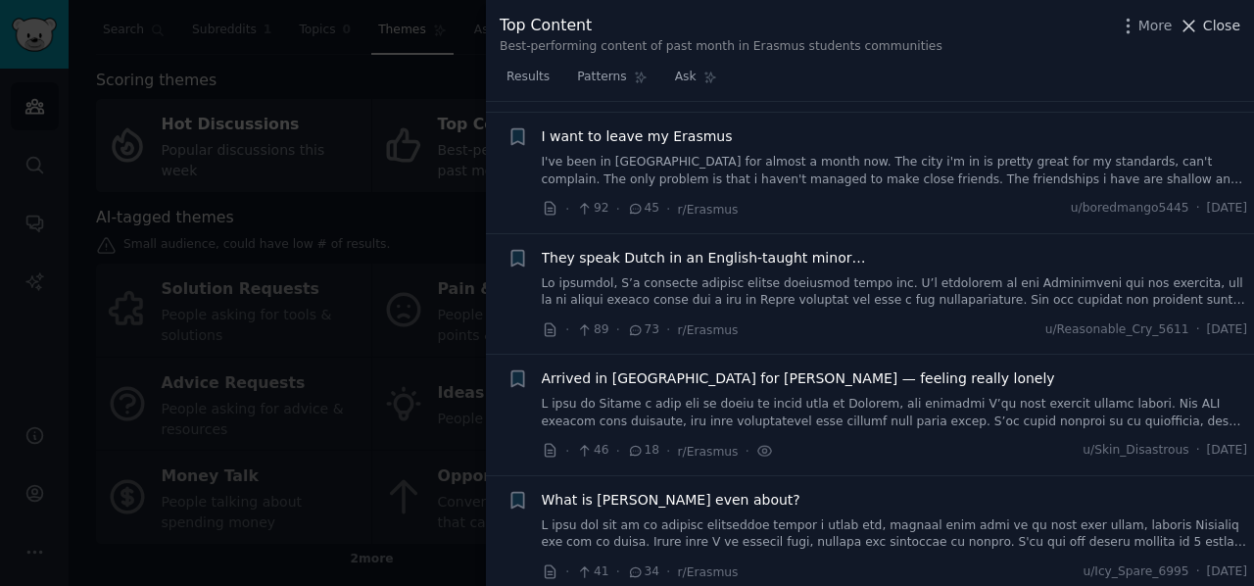
click at [1205, 27] on button "Close" at bounding box center [1210, 26] width 62 height 21
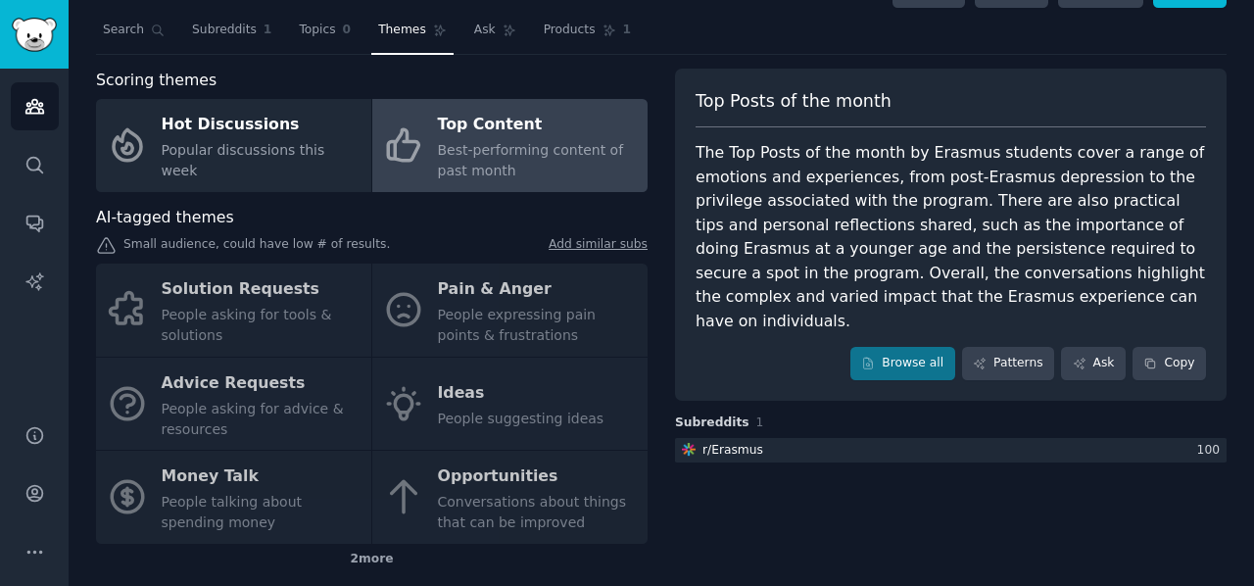
click at [1215, 26] on nav "Search Subreddits 1 Topics 0 Themes Ask Products 1" at bounding box center [661, 35] width 1131 height 40
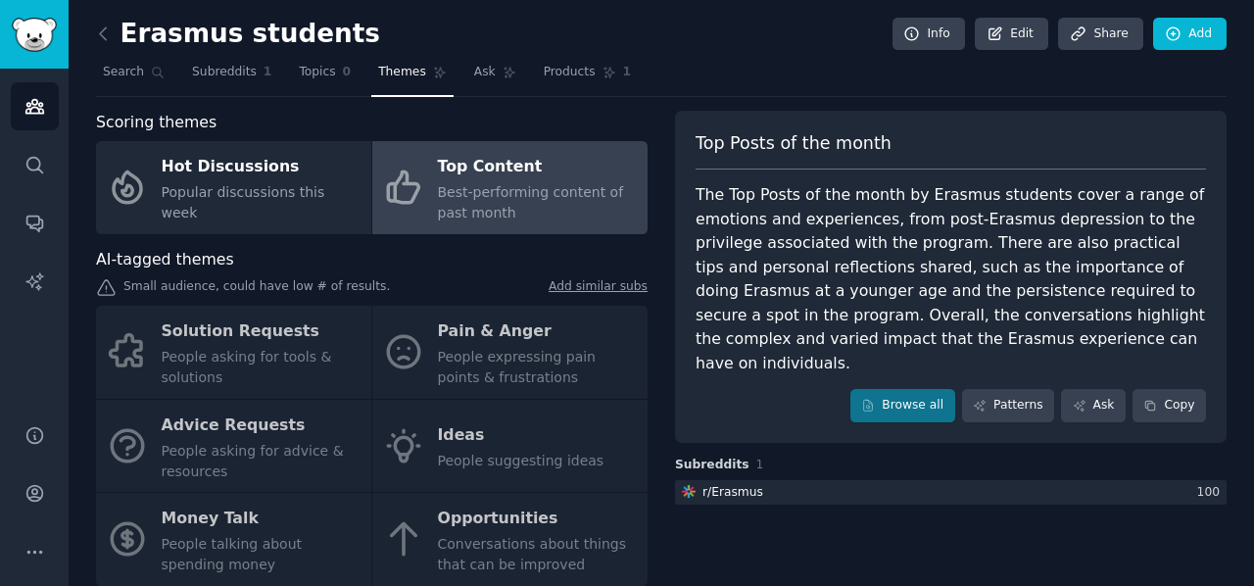
click at [620, 122] on div "Scoring themes" at bounding box center [372, 123] width 552 height 24
click at [214, 88] on link "Subreddits 1" at bounding box center [231, 77] width 93 height 40
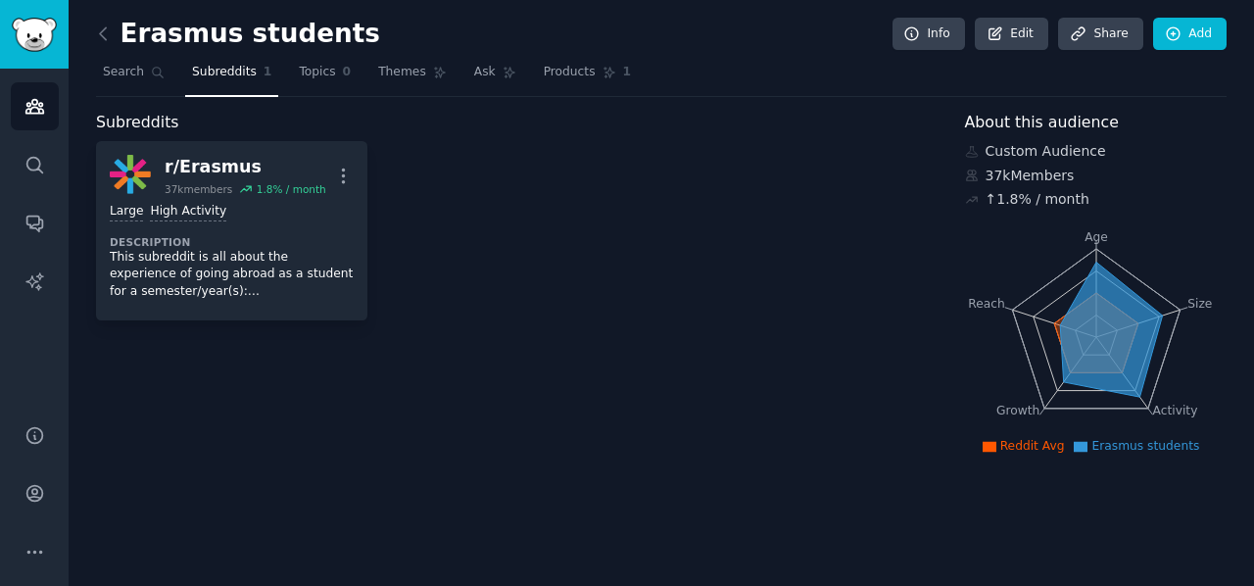
click at [1235, 146] on div "Erasmus students Info Edit Share Add Search Subreddits 1 Topics 0 Themes Ask Pr…" at bounding box center [662, 293] width 1186 height 586
click at [107, 77] on span "Search" at bounding box center [123, 73] width 41 height 18
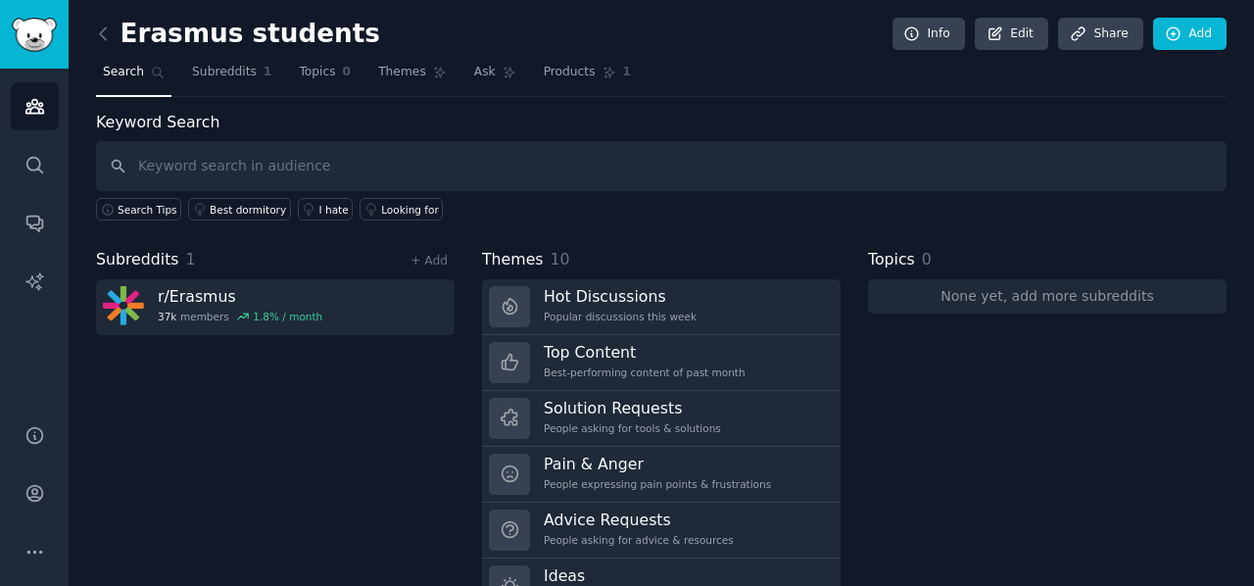
click at [249, 164] on input "text" at bounding box center [661, 166] width 1131 height 50
type input "Erasmus"
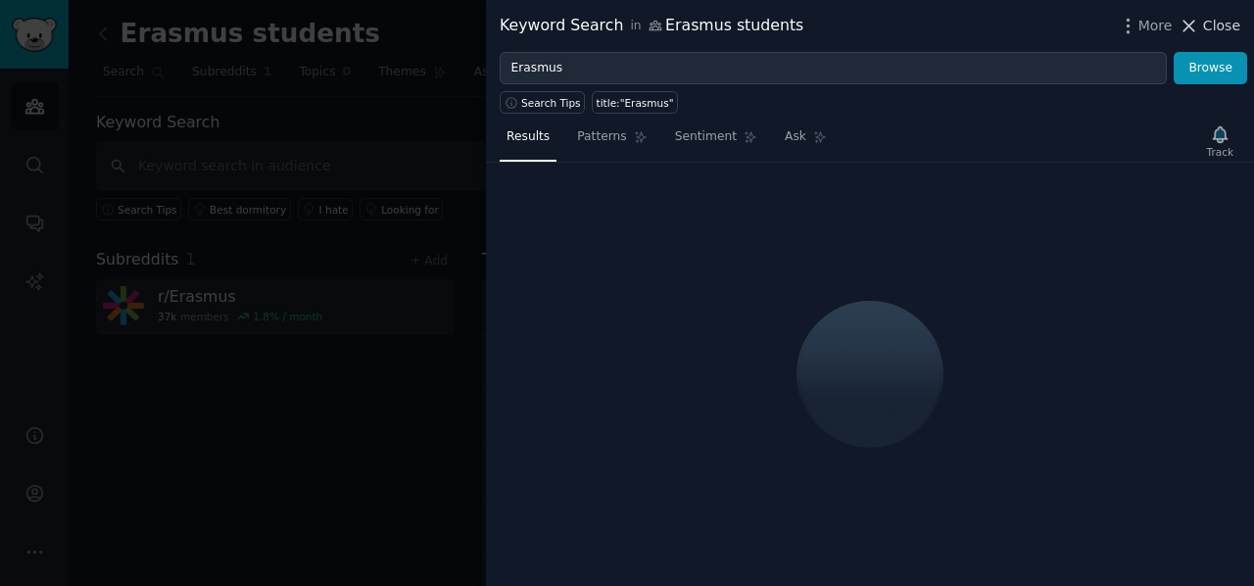
click at [1222, 23] on span "Close" at bounding box center [1221, 26] width 37 height 21
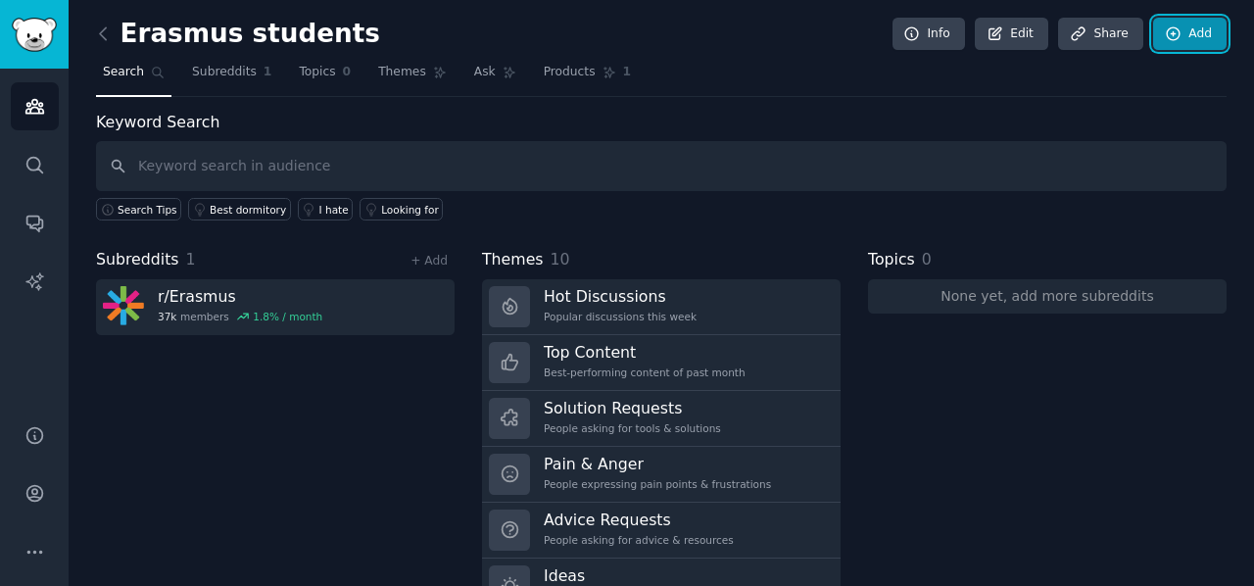
click at [1219, 26] on link "Add" at bounding box center [1189, 34] width 73 height 33
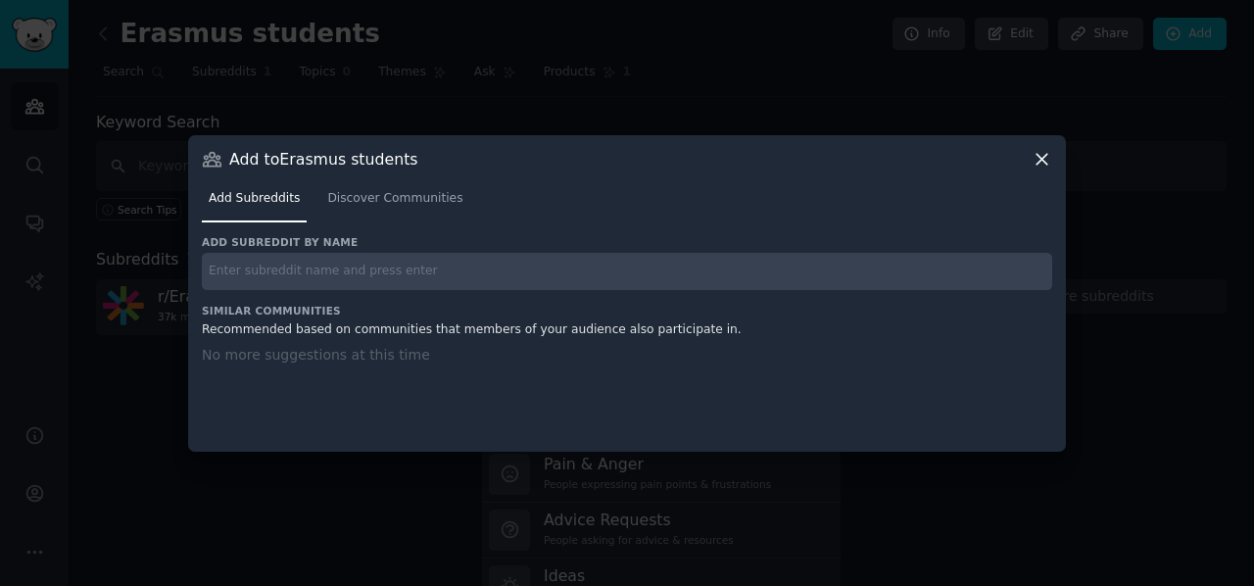
click at [388, 280] on input "text" at bounding box center [627, 272] width 850 height 38
type input "Erasmus students"
click at [1041, 158] on icon at bounding box center [1042, 159] width 11 height 11
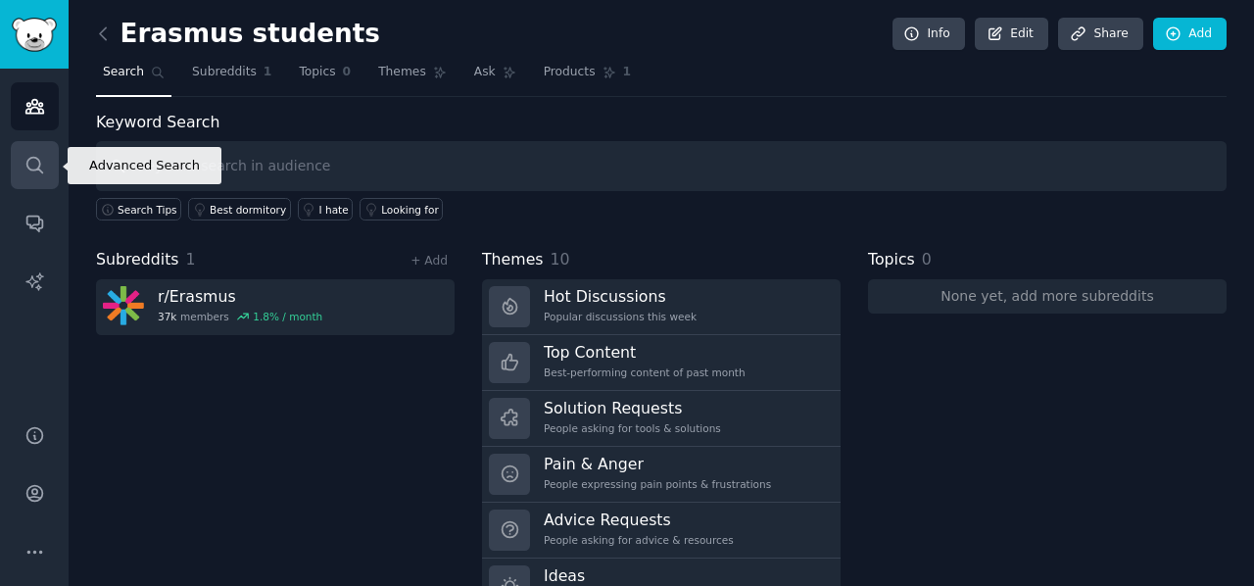
click at [36, 168] on icon "Sidebar" at bounding box center [34, 165] width 16 height 16
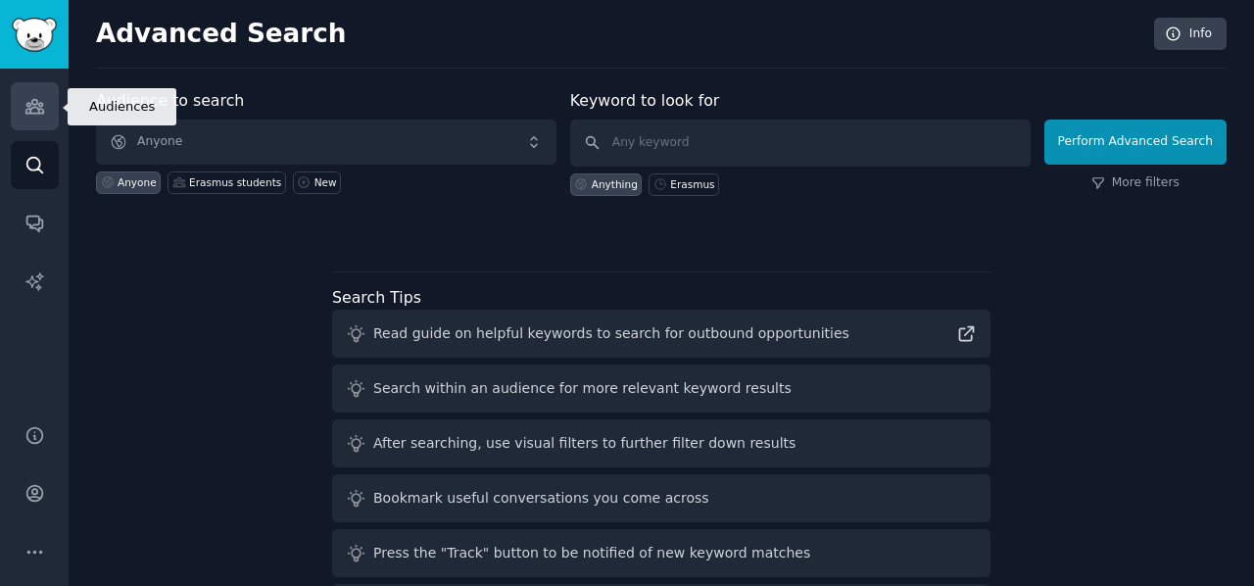
click at [22, 113] on link "Audiences" at bounding box center [35, 106] width 48 height 48
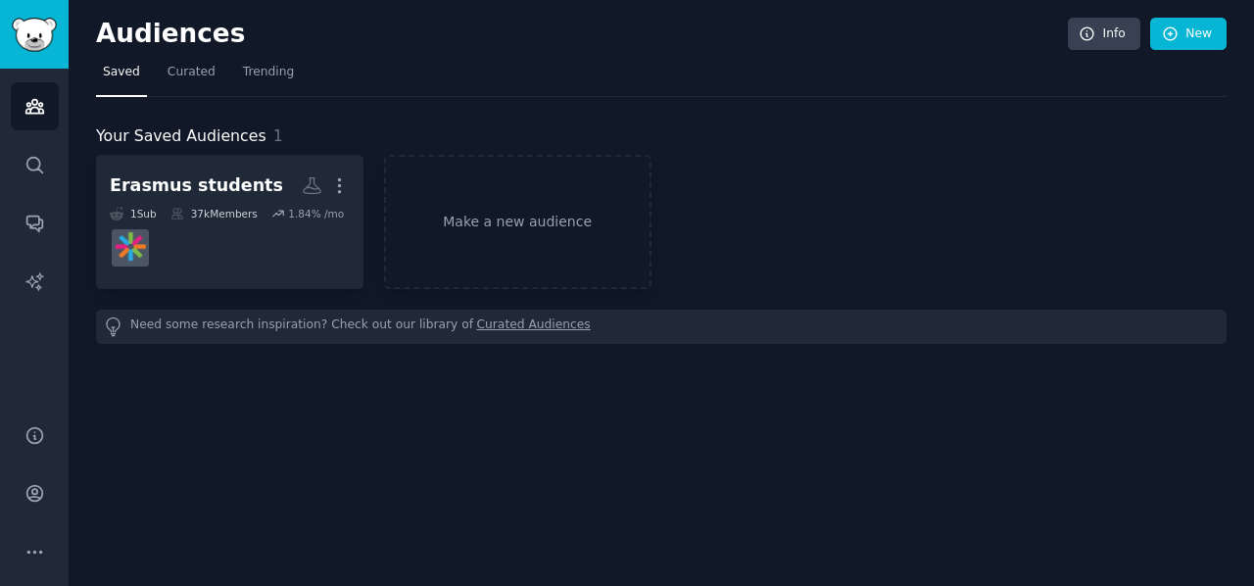
click at [1205, 110] on div "Your Saved Audiences 1 Erasmus students More 1 Sub 37k Members 1.84 % /mo Make …" at bounding box center [661, 220] width 1131 height 247
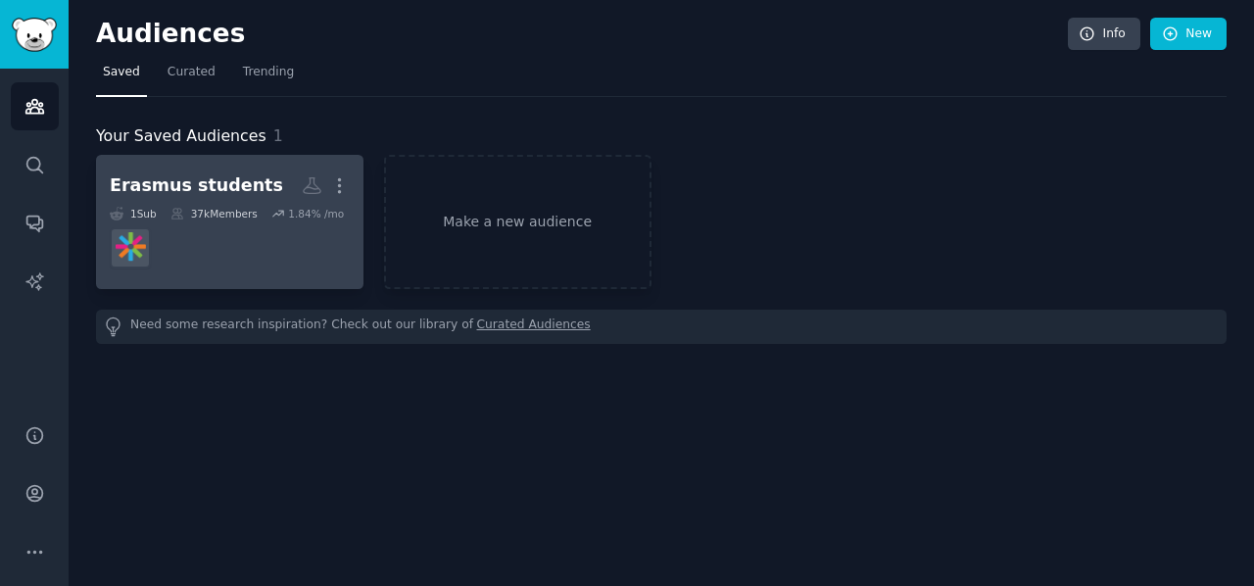
click at [312, 264] on dd at bounding box center [230, 247] width 240 height 55
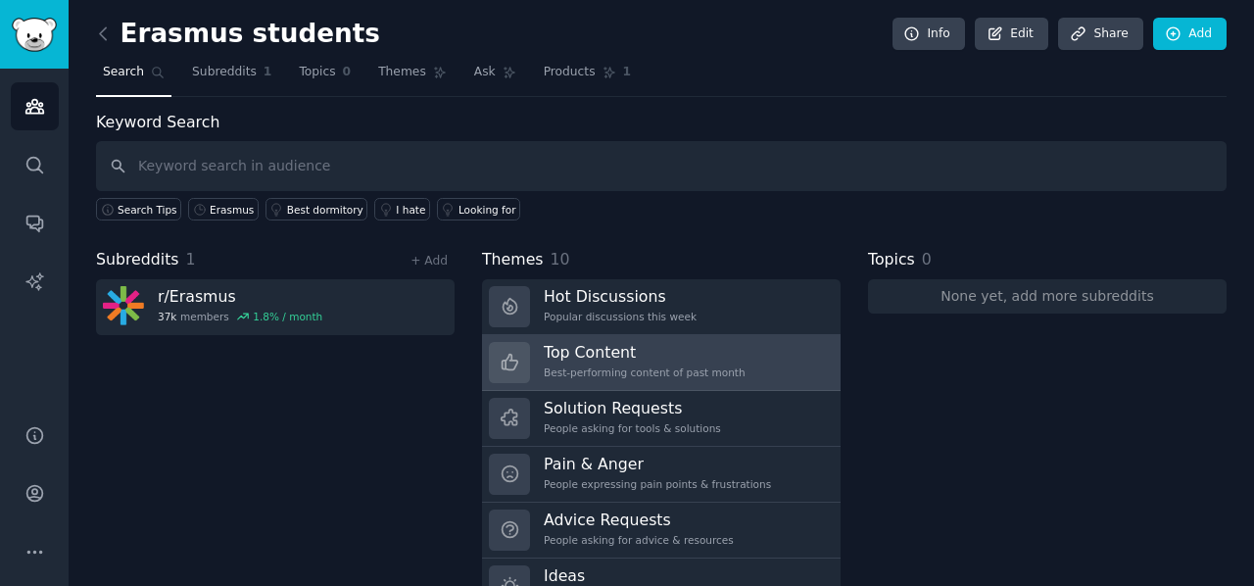
click at [684, 352] on h3 "Top Content" at bounding box center [645, 352] width 202 height 21
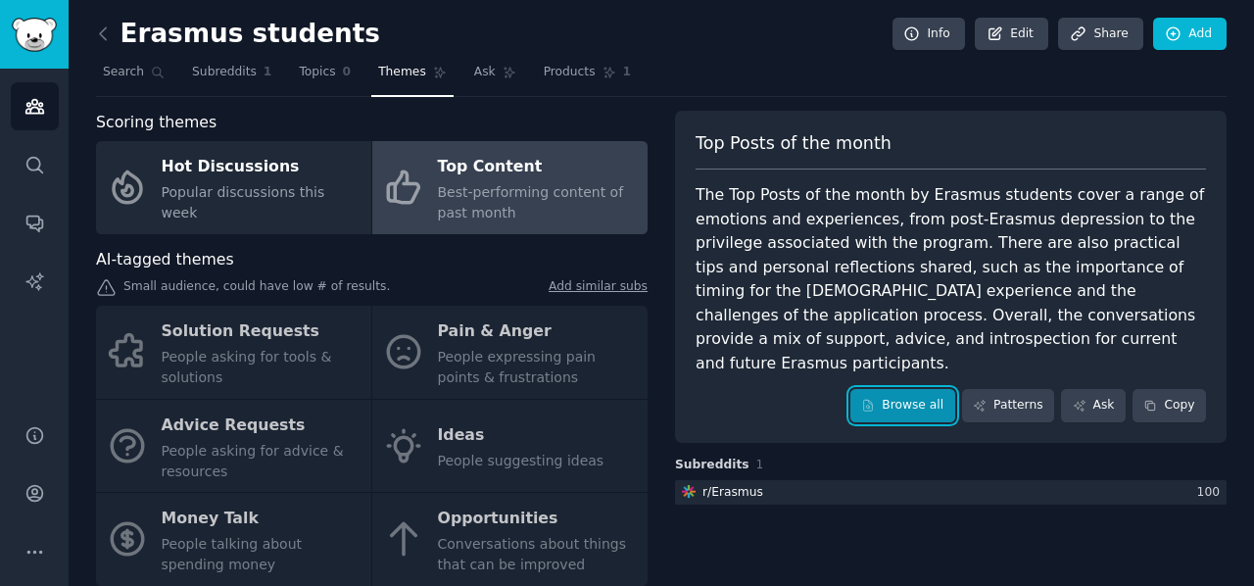
click at [896, 389] on link "Browse all" at bounding box center [902, 405] width 105 height 33
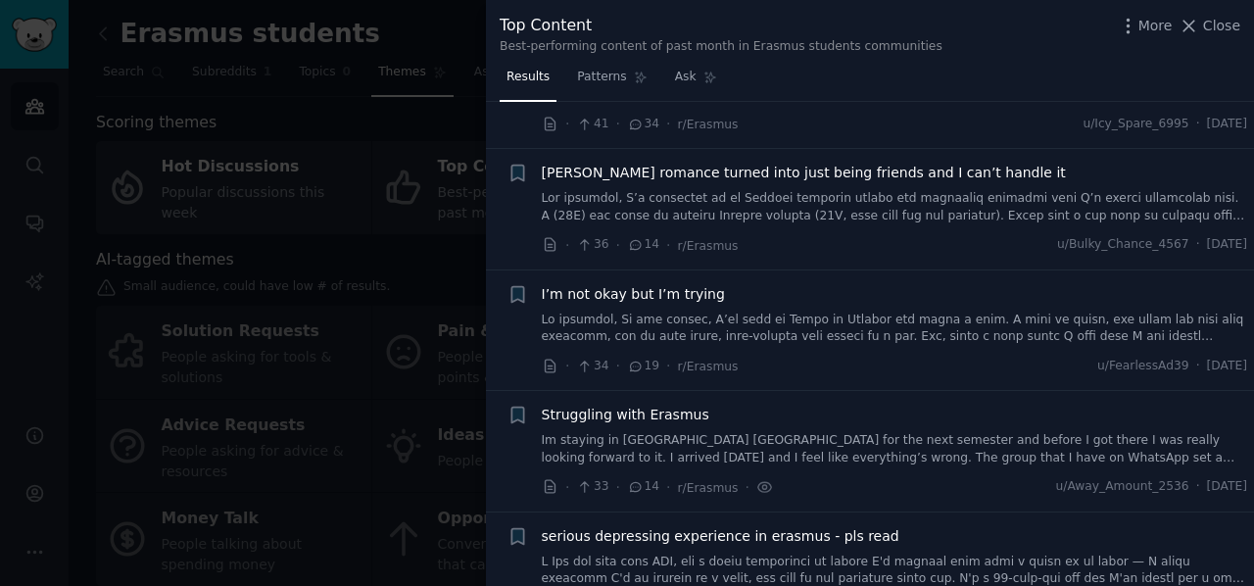
scroll to position [709, 0]
click at [1199, 24] on icon at bounding box center [1189, 26] width 21 height 21
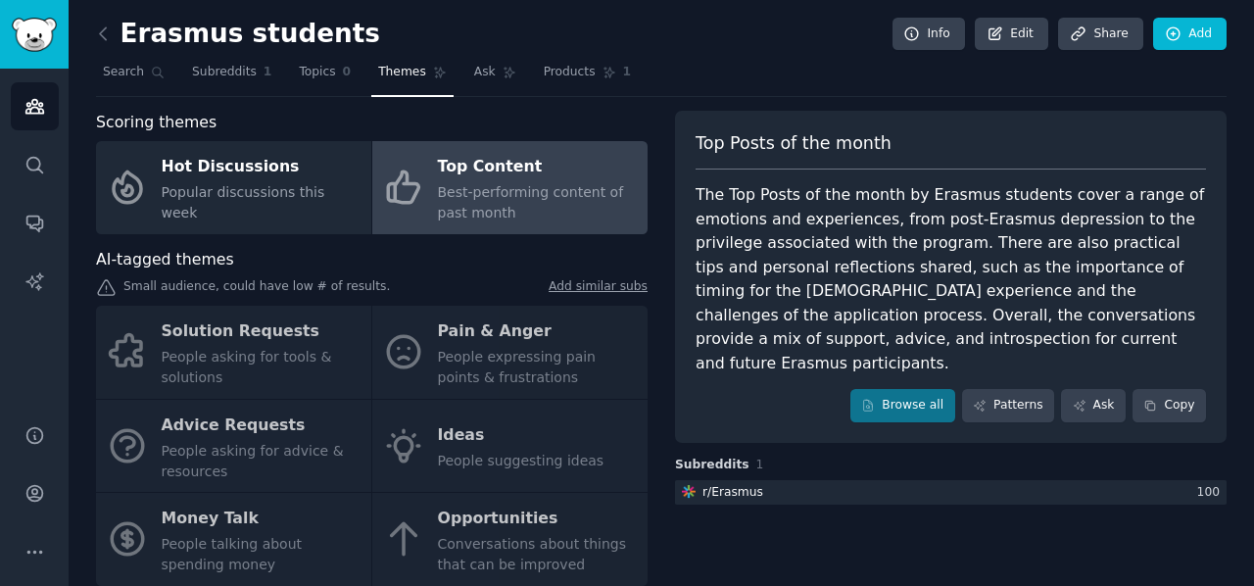
click at [511, 211] on div "Best-performing content of past month" at bounding box center [538, 202] width 200 height 41
click at [908, 389] on link "Browse all" at bounding box center [902, 405] width 105 height 33
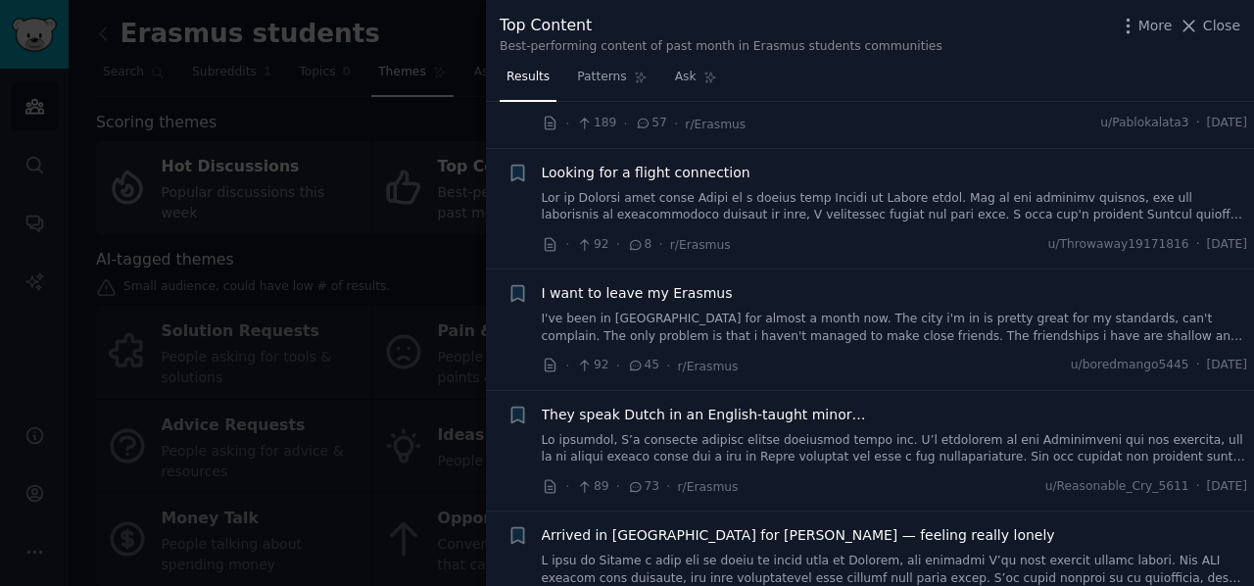
scroll to position [106, 0]
click at [821, 325] on link "I've been in Lithuania for almost a month now. The city i'm in is pretty great …" at bounding box center [895, 327] width 706 height 34
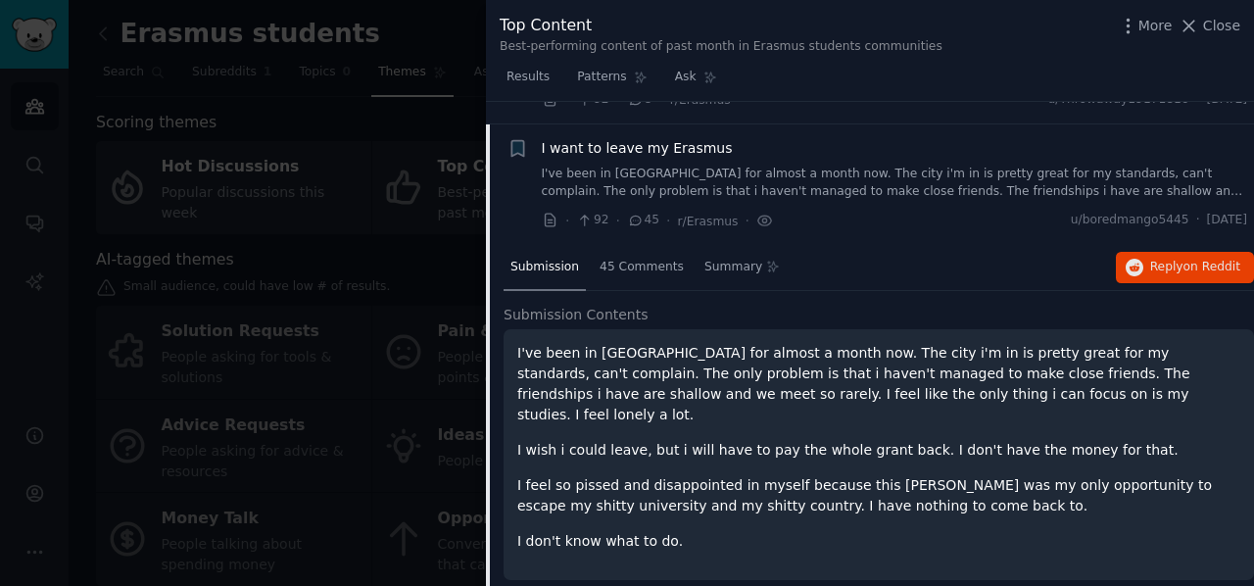
scroll to position [251, 0]
click at [678, 157] on div "I want to leave my Erasmus I've been in Lithuania for almost a month now. The c…" at bounding box center [895, 168] width 706 height 62
click at [678, 151] on span "I want to leave my Erasmus" at bounding box center [637, 147] width 191 height 21
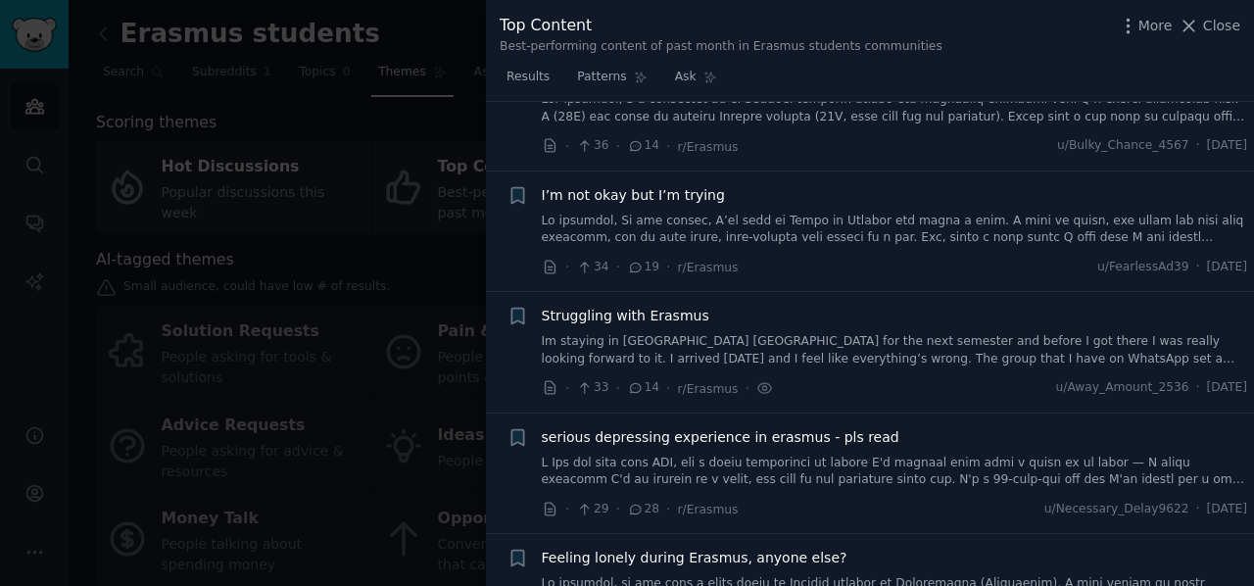
scroll to position [809, 0]
click at [833, 337] on link "Im staying in Valencia Spain for the next semester and before I got there I was…" at bounding box center [895, 349] width 706 height 34
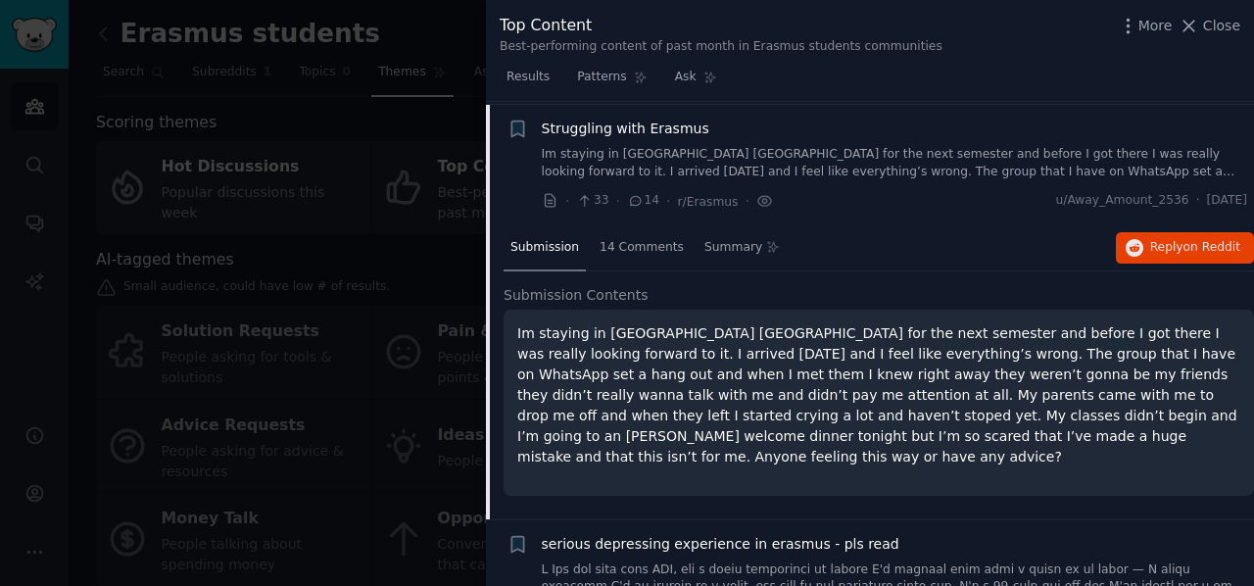
scroll to position [950, 0]
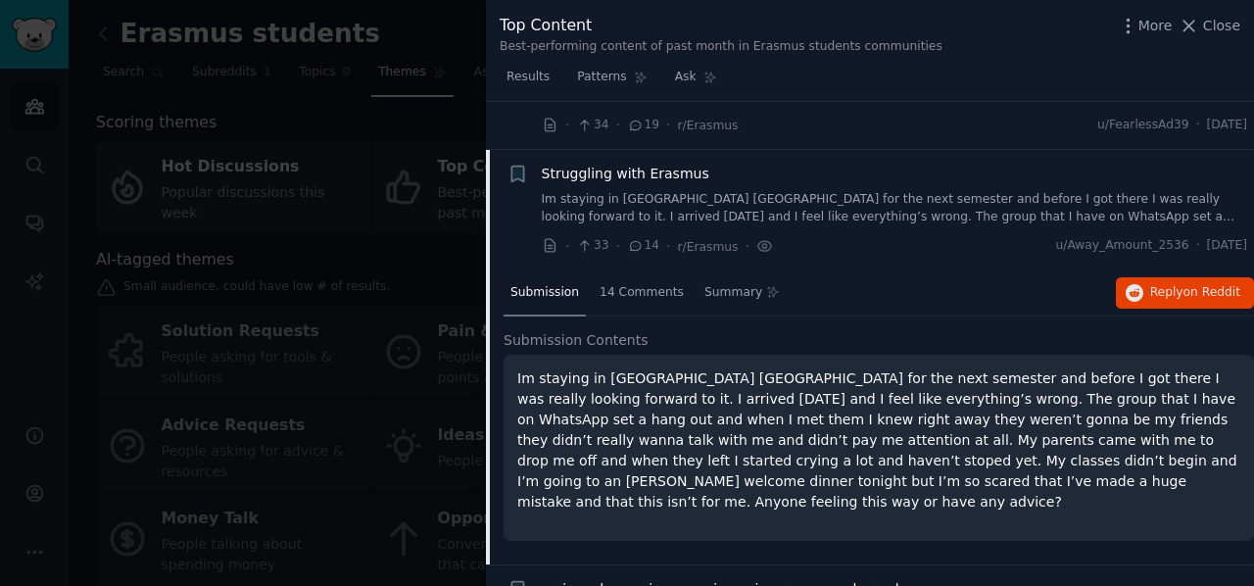
click at [847, 164] on div "Struggling with Erasmus" at bounding box center [895, 174] width 706 height 21
click at [666, 168] on span "Struggling with Erasmus" at bounding box center [626, 174] width 168 height 21
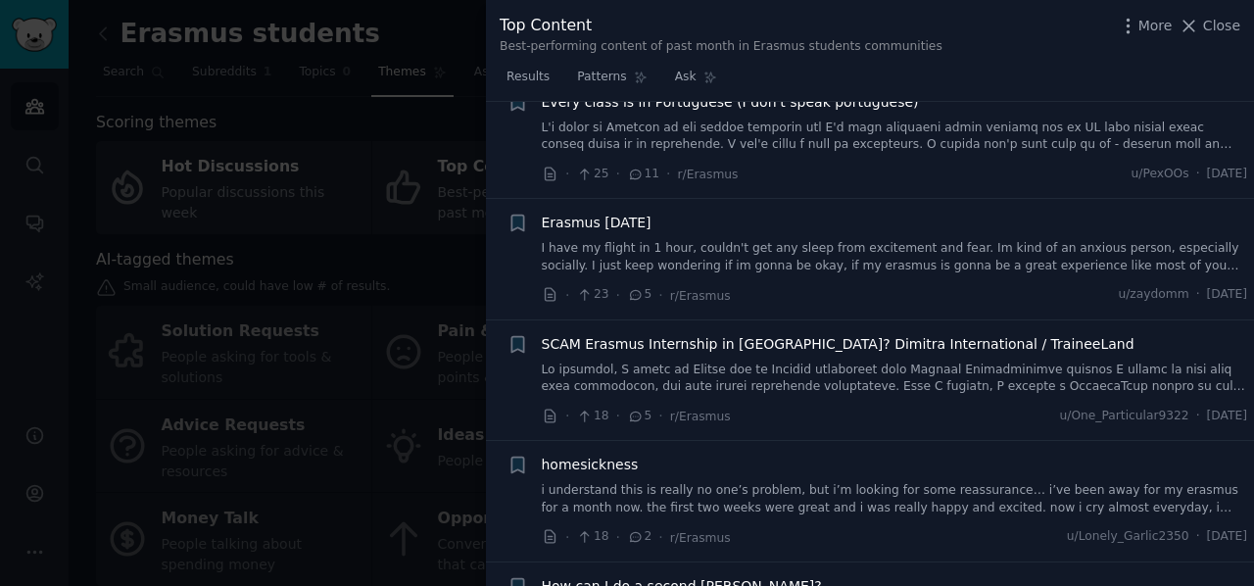
scroll to position [1385, 0]
click at [852, 266] on link "I have my flight in 1 hour, couldn't get any sleep from excitement and fear. Im…" at bounding box center [895, 257] width 706 height 34
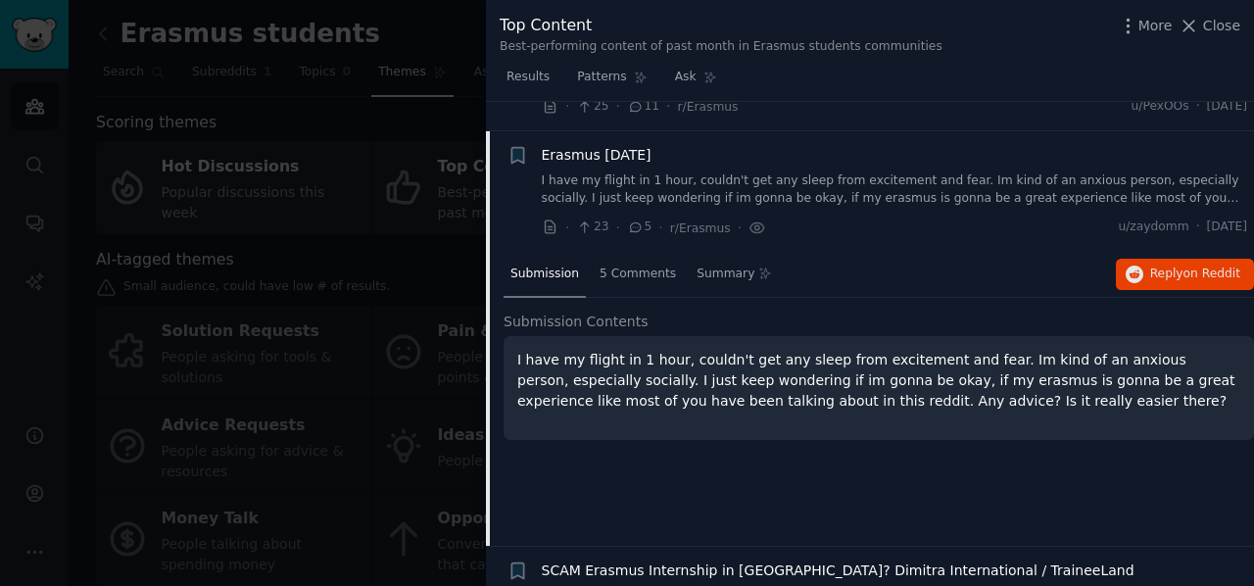
scroll to position [1451, 0]
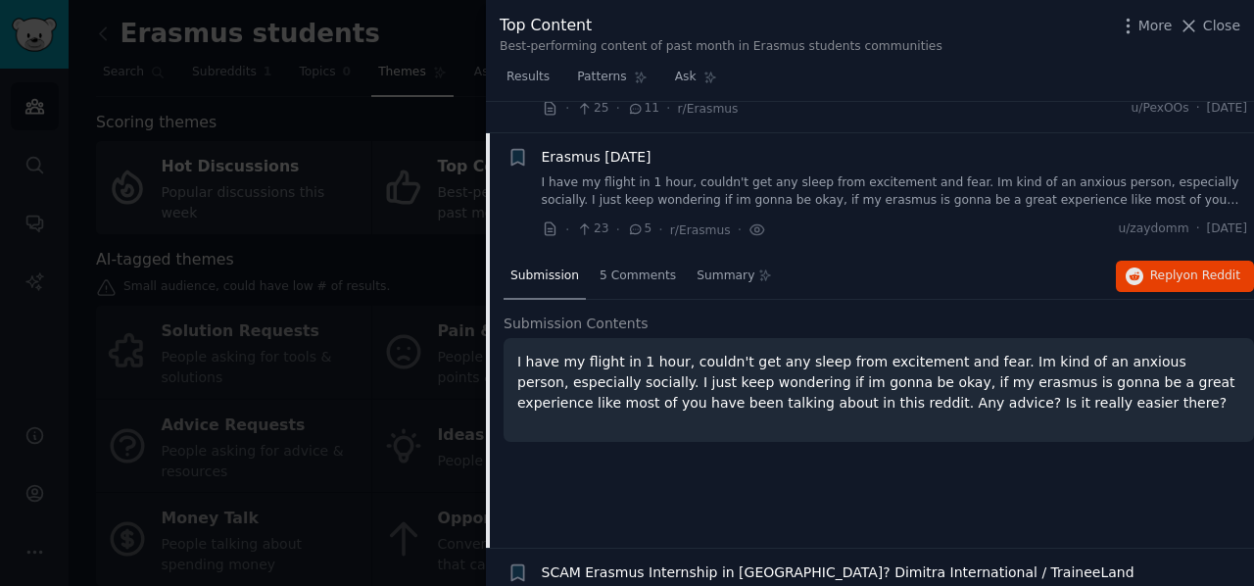
click at [647, 148] on span "Erasmus tomorrow" at bounding box center [597, 157] width 110 height 21
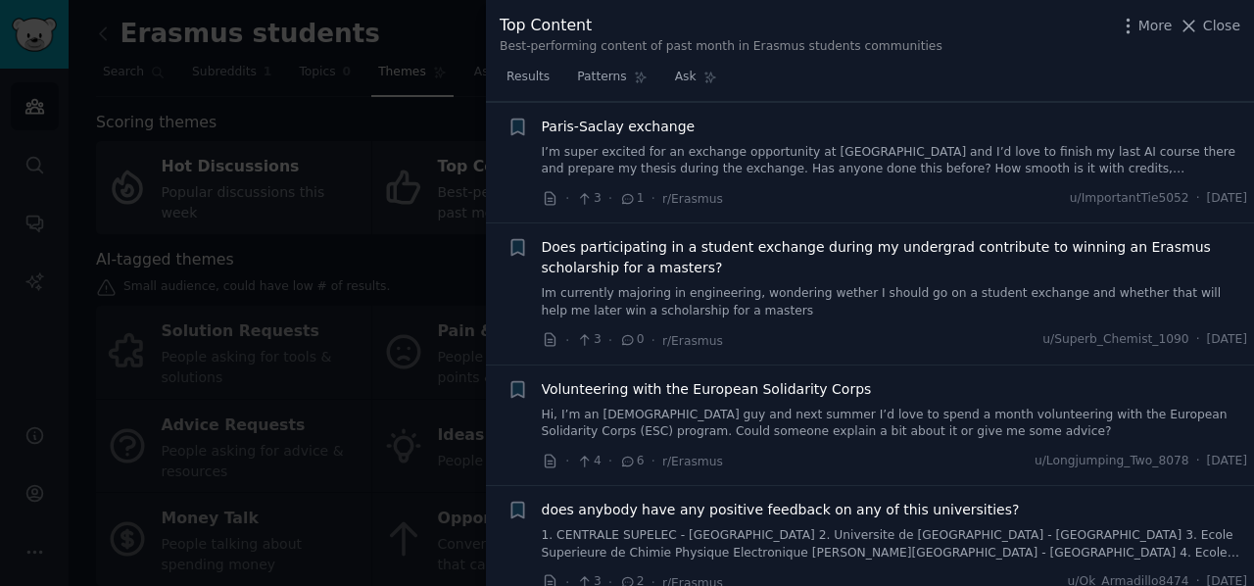
scroll to position [11616, 0]
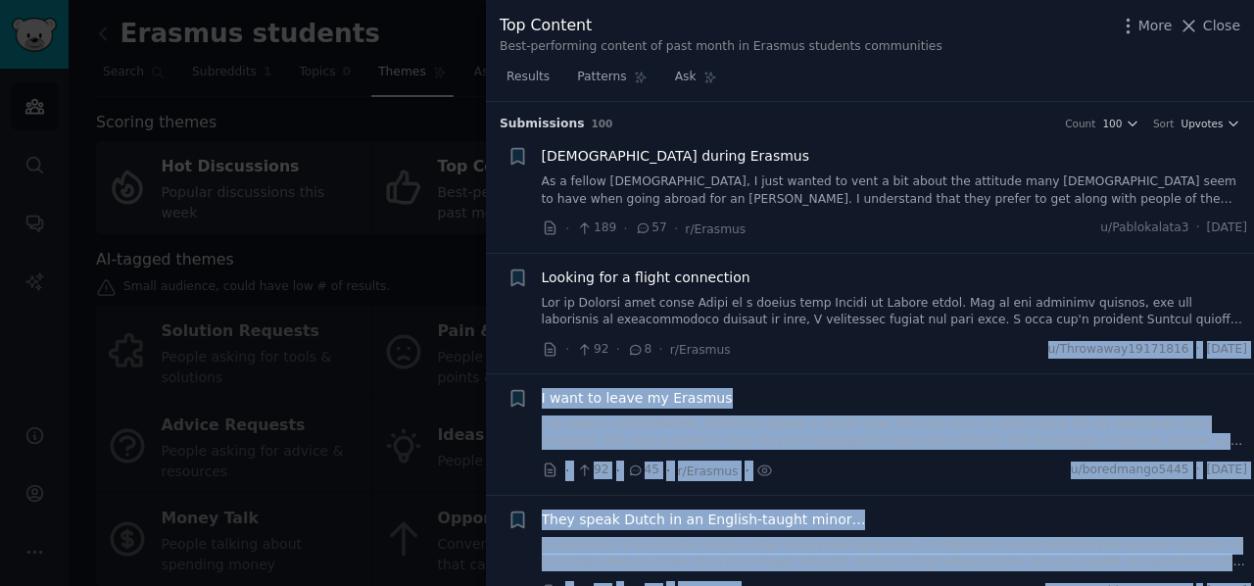
drag, startPoint x: 754, startPoint y: 501, endPoint x: 750, endPoint y: 356, distance: 145.1
click at [750, 356] on div "· 92 · 8 · r/Erasmus u/Throwaway19171816 · Sat 20-9-2025" at bounding box center [895, 349] width 706 height 21
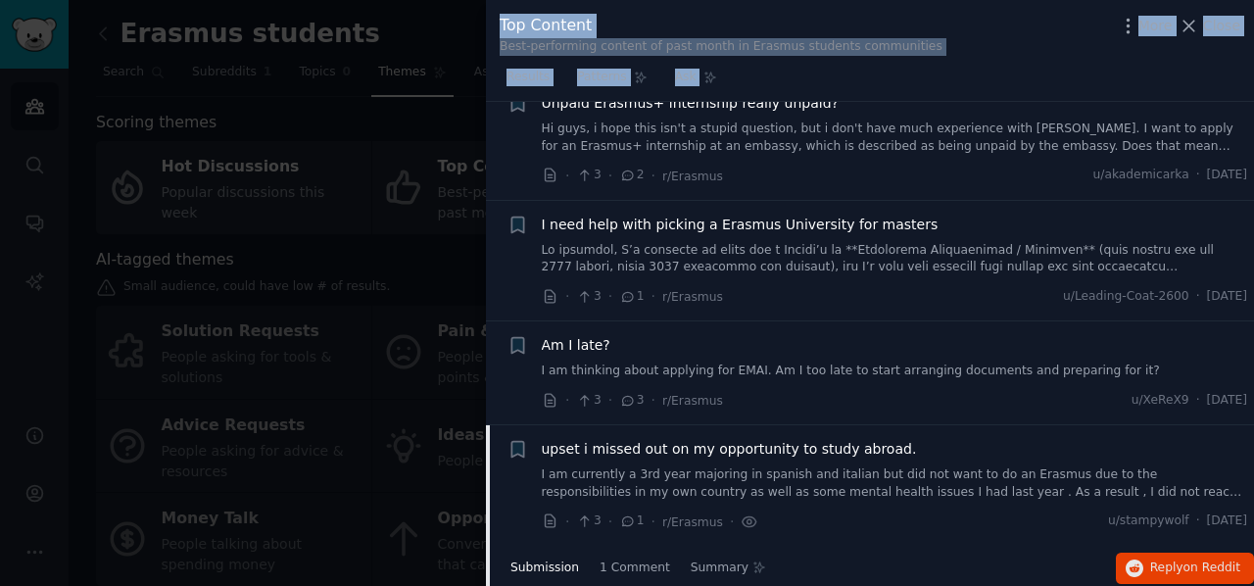
scroll to position [11911, 0]
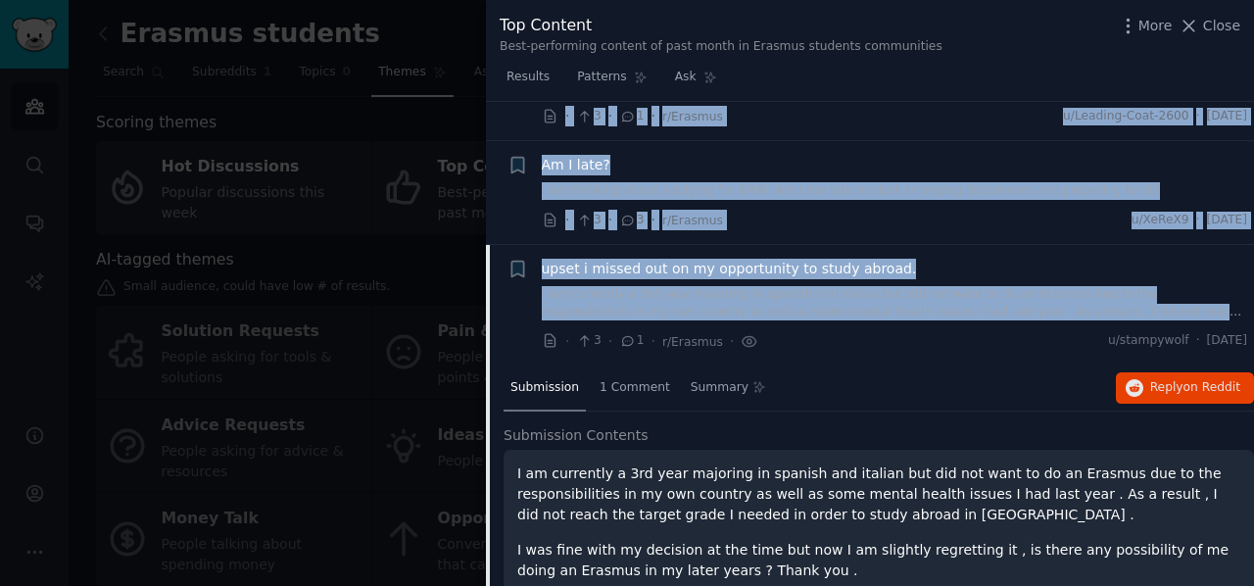
drag, startPoint x: 540, startPoint y: 156, endPoint x: 1230, endPoint y: 240, distance: 694.9
copy ul "Spaniards during Erasmus As a fellow Spaniard, I just wanted to vent a bit abou…"
click at [952, 210] on div "· 3 · 3 · r/Erasmus u/XeReX9 · Mon 22-9-2025" at bounding box center [895, 220] width 706 height 21
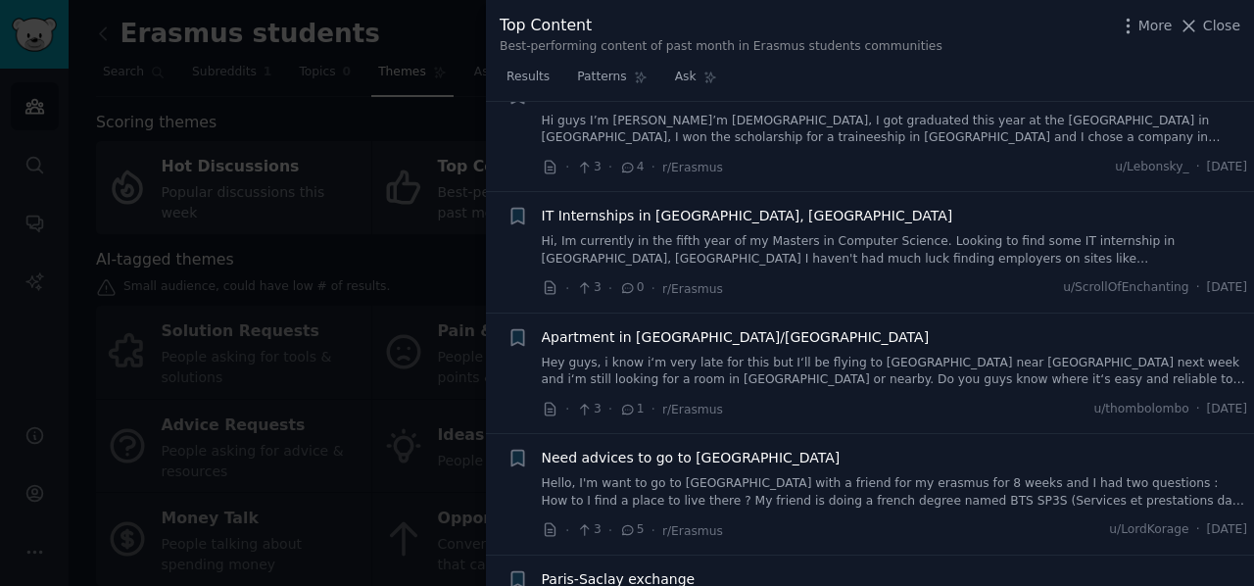
scroll to position [10619, 0]
